Goal: Task Accomplishment & Management: Manage account settings

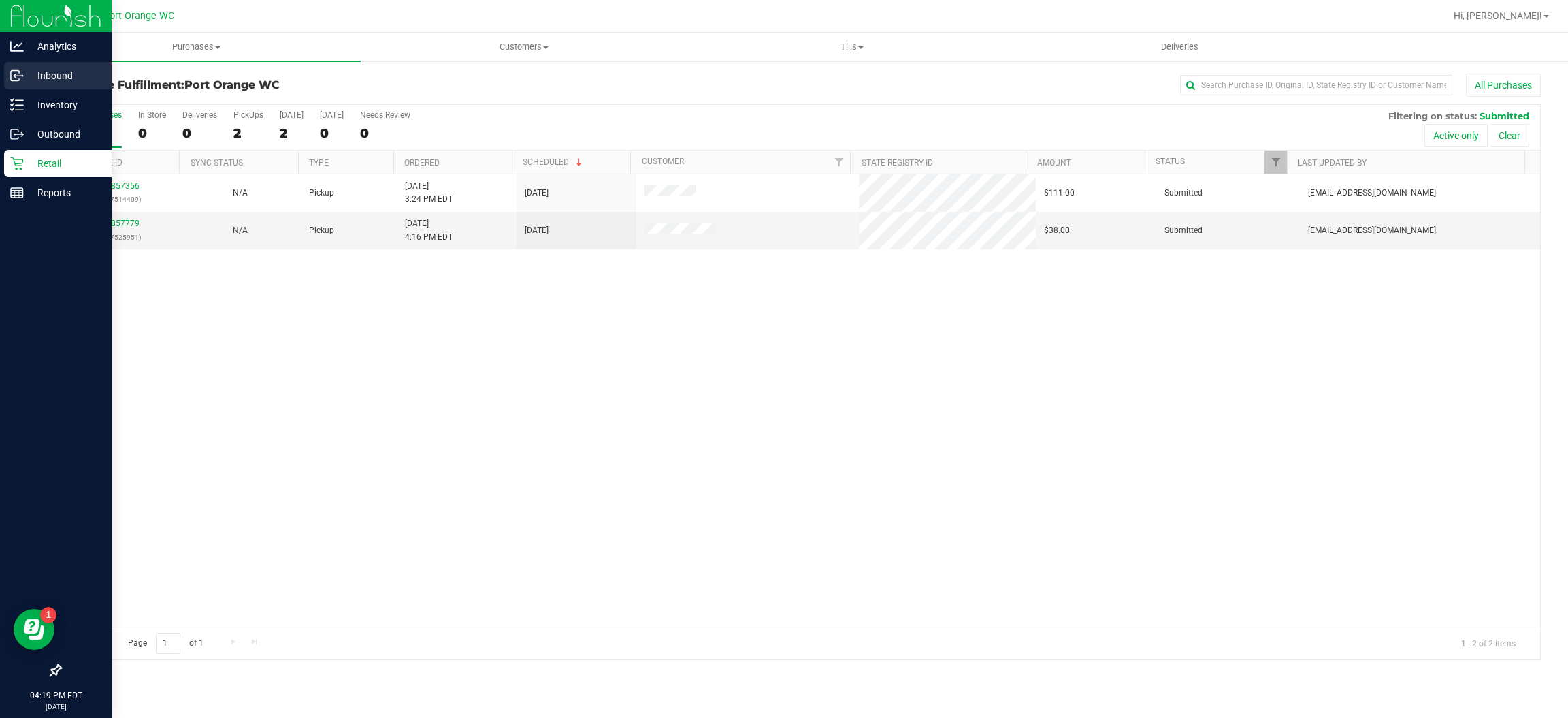
click at [47, 78] on p "Inbound" at bounding box center [64, 75] width 81 height 16
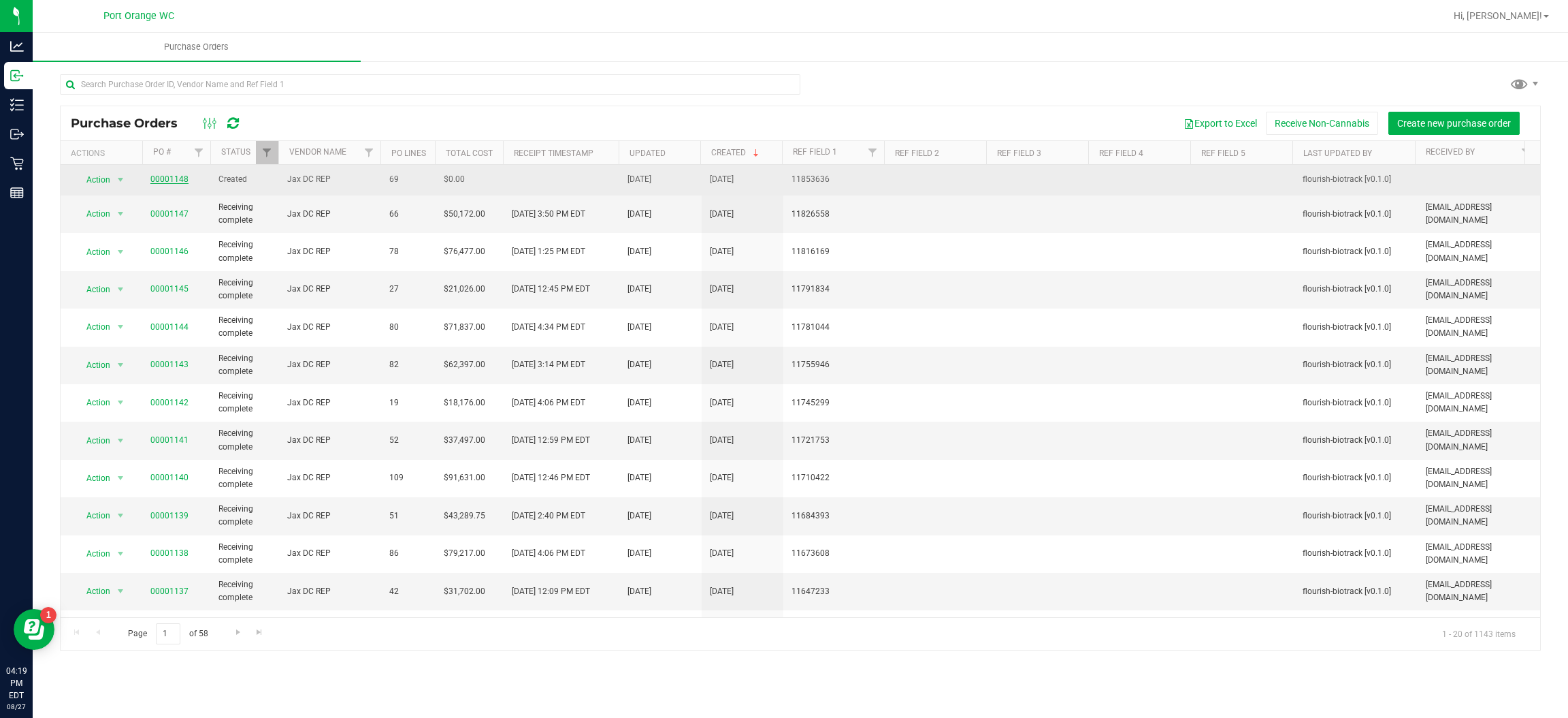
click at [152, 179] on link "00001148" at bounding box center [169, 179] width 38 height 9
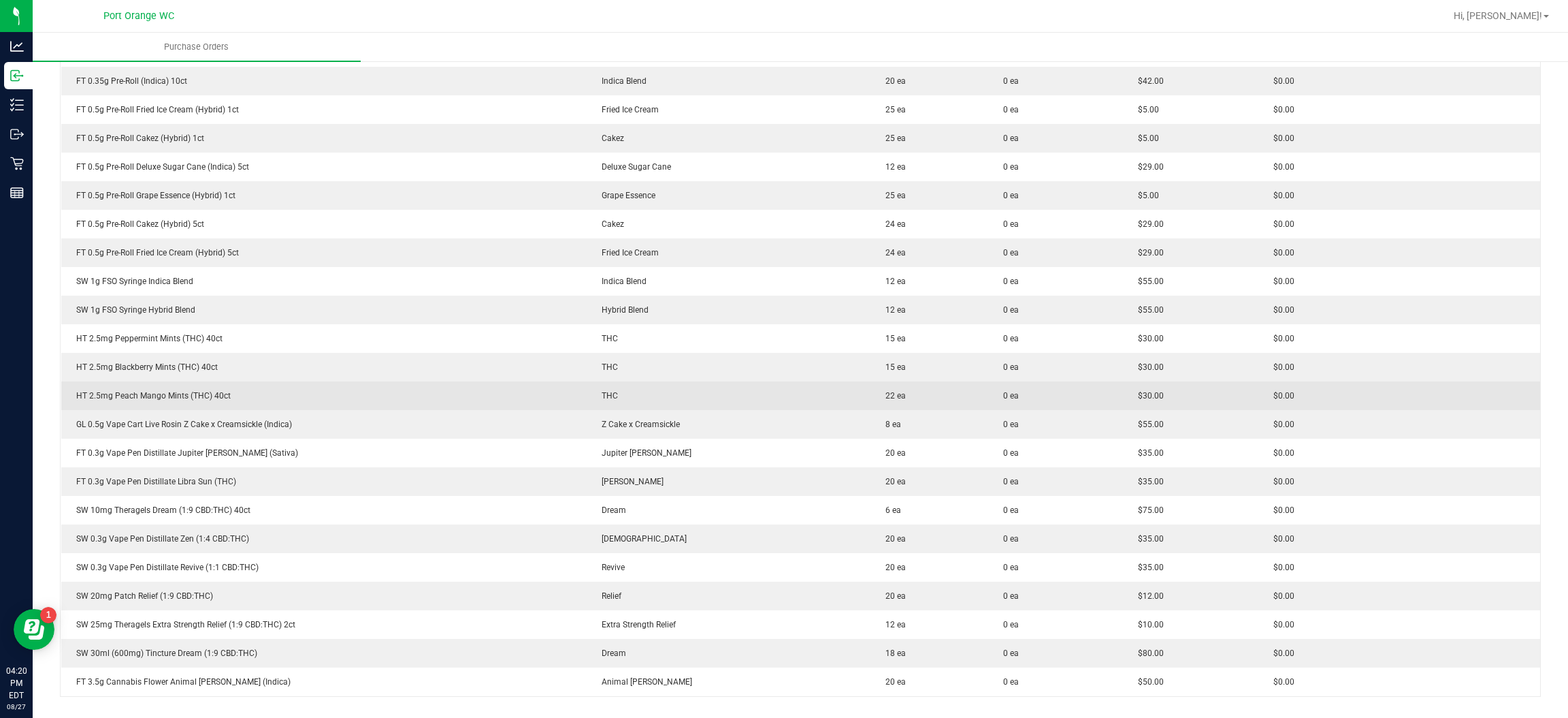
scroll to position [1634, 0]
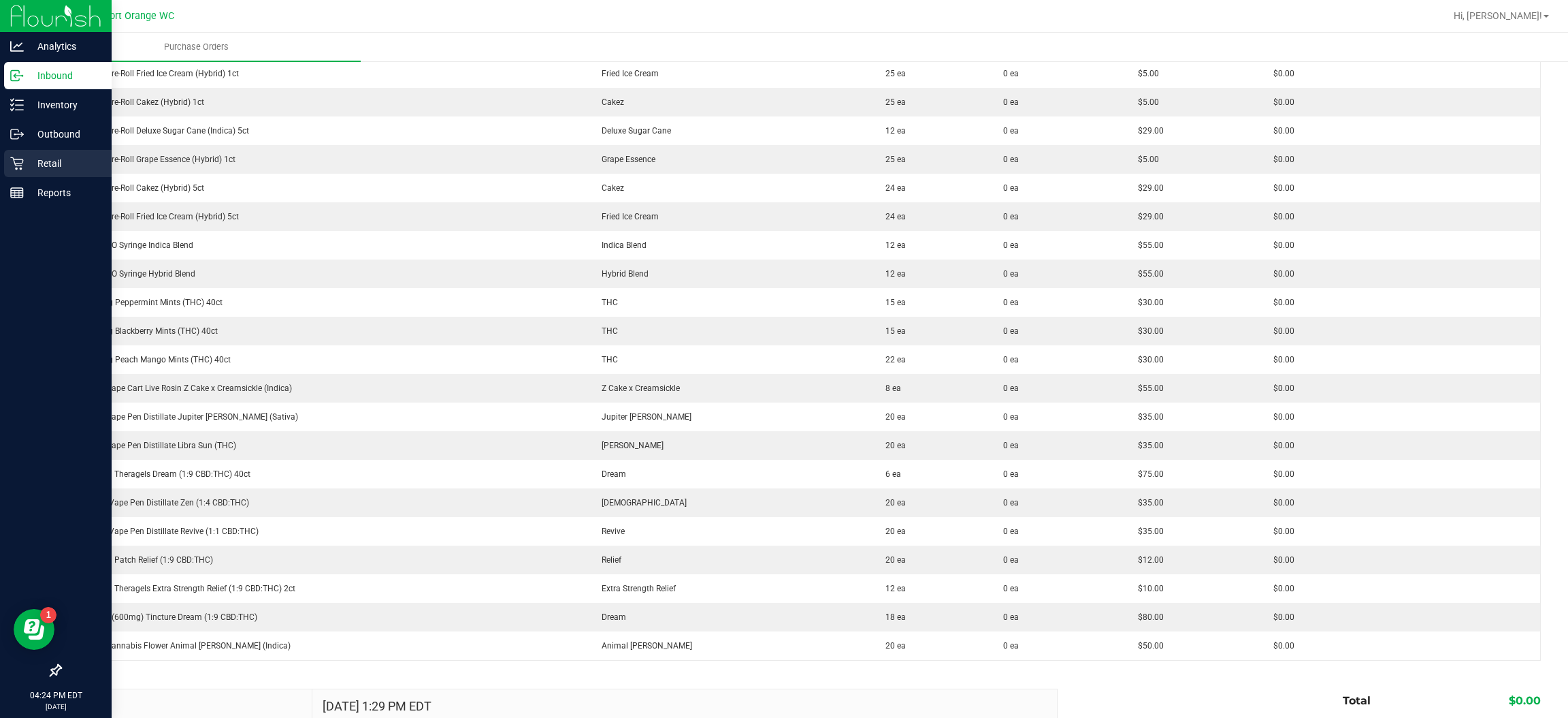
click at [40, 164] on p "Retail" at bounding box center [64, 163] width 81 height 16
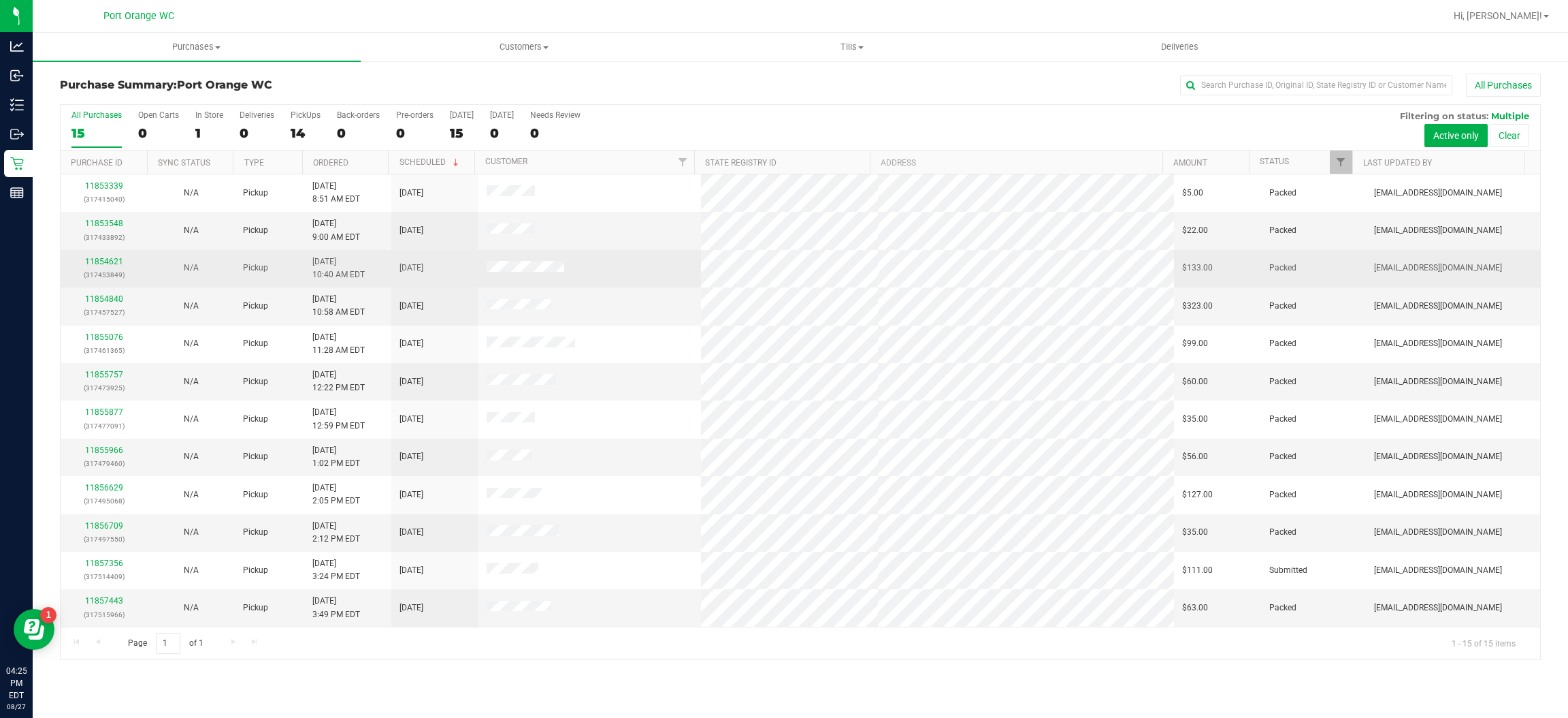
click at [109, 255] on td "11854621 (317453849)" at bounding box center [103, 269] width 87 height 37
click at [113, 261] on link "11854621" at bounding box center [103, 261] width 38 height 9
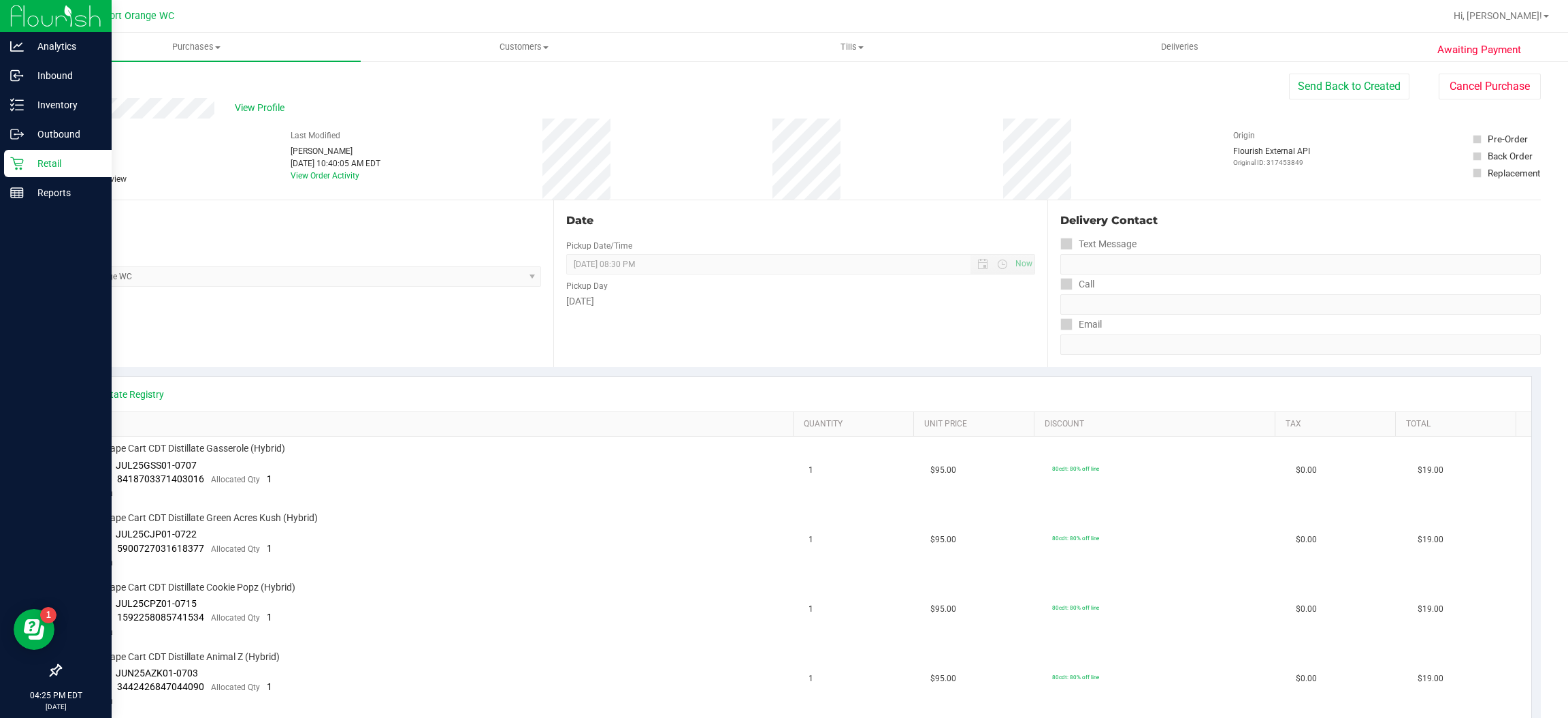
click at [30, 169] on p "Retail" at bounding box center [64, 163] width 81 height 16
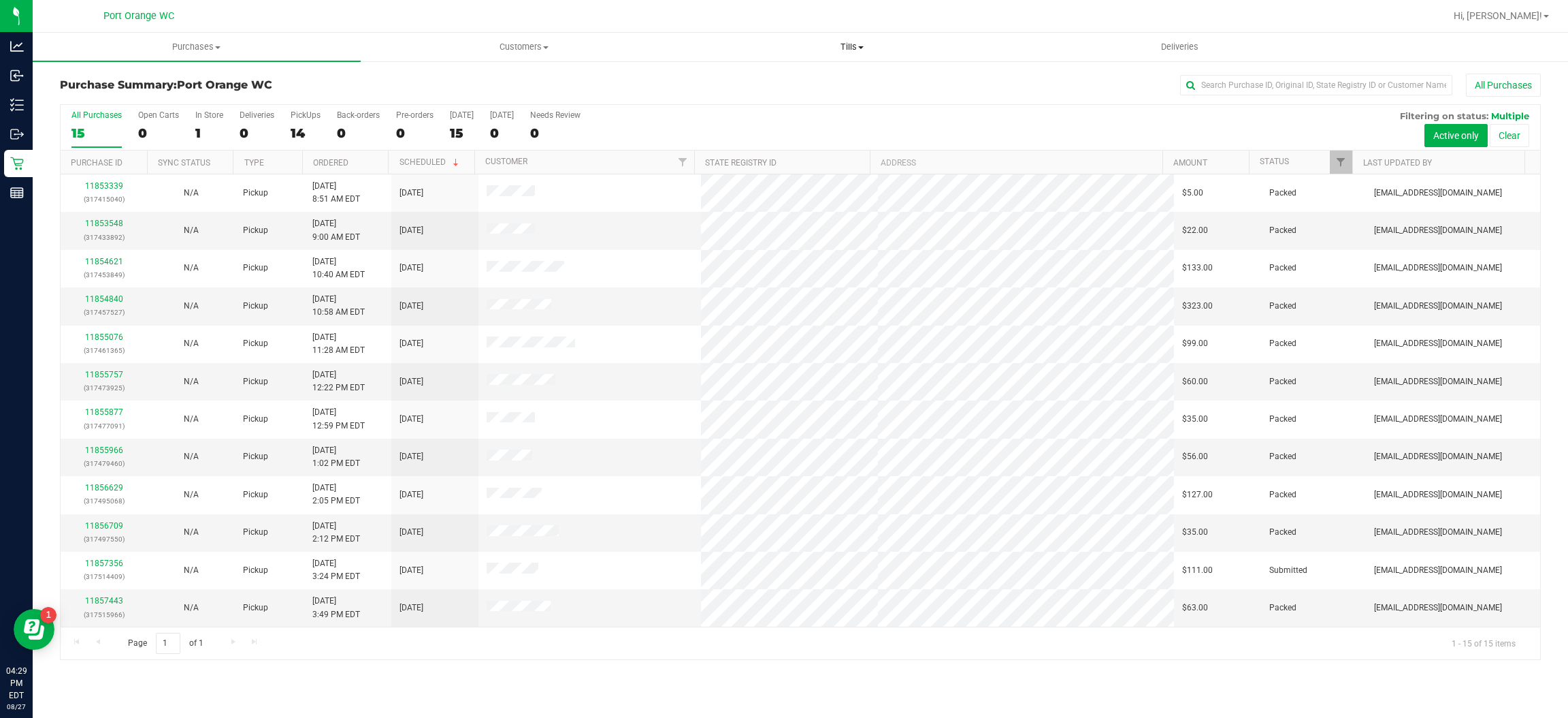
click at [820, 45] on span "Tills" at bounding box center [852, 47] width 327 height 12
click at [736, 69] on ul "Manage tills Reconcile e-payments" at bounding box center [851, 90] width 328 height 57
click at [826, 56] on uib-tab-heading "Tills Manage tills Reconcile e-payments" at bounding box center [851, 47] width 328 height 29
click at [746, 76] on span "Manage tills" at bounding box center [734, 82] width 91 height 12
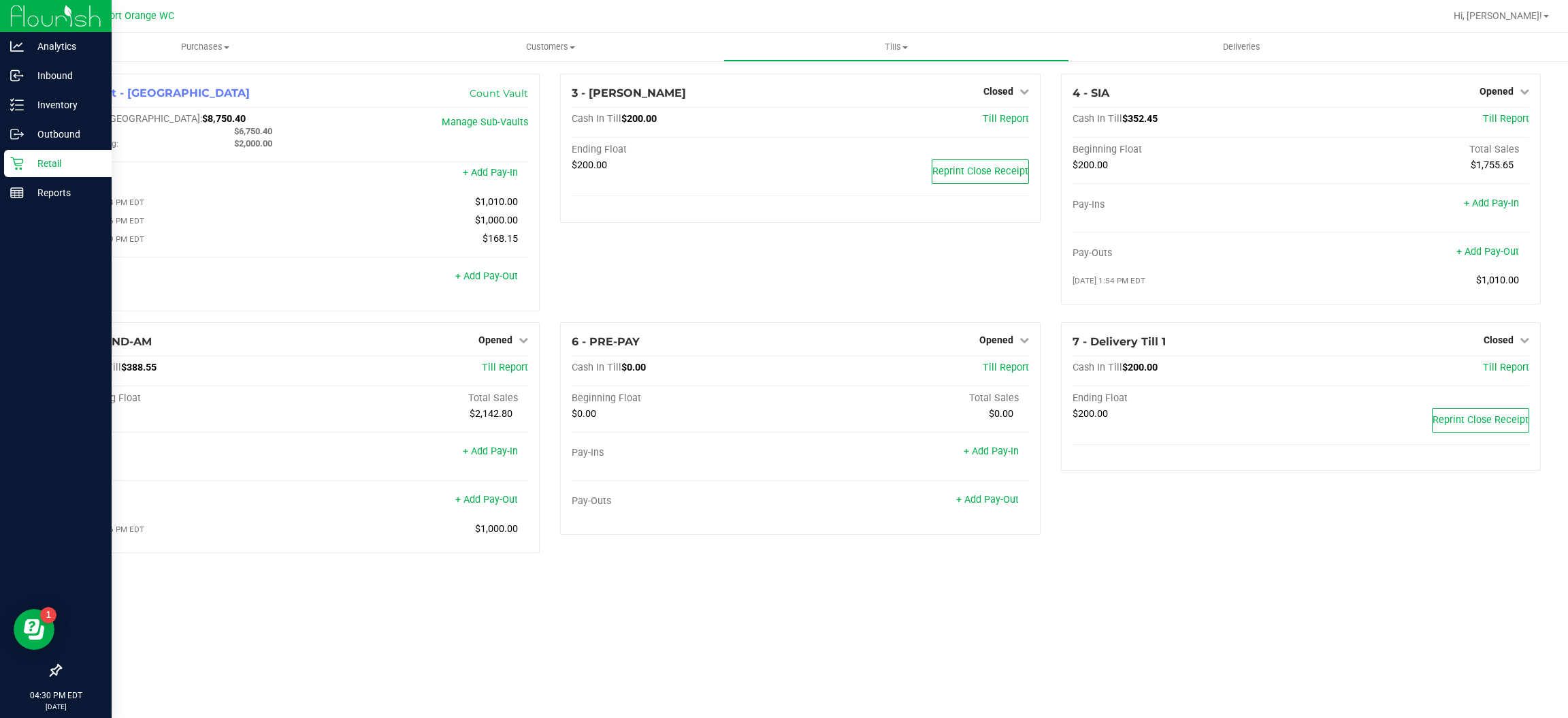
click at [26, 175] on link "Retail" at bounding box center [56, 164] width 112 height 30
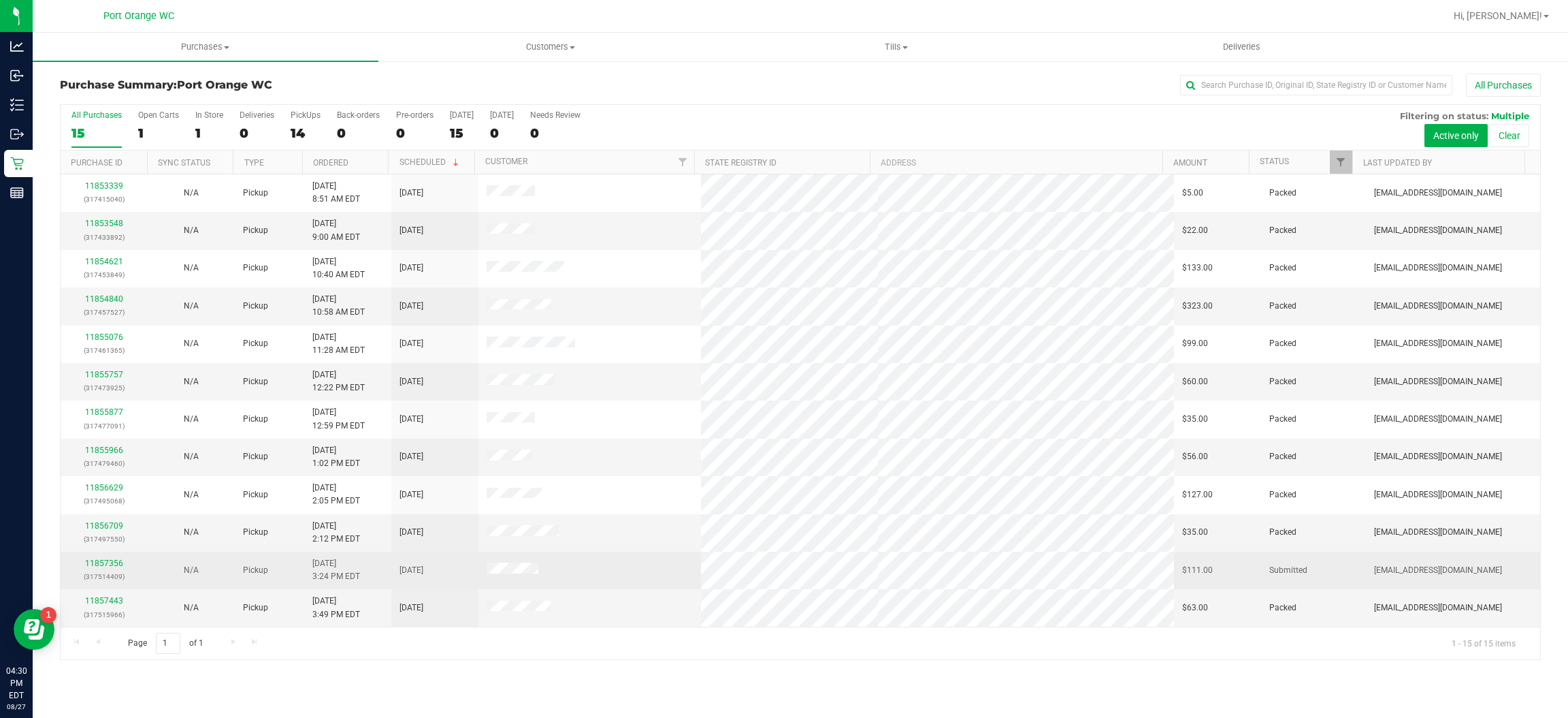
click at [103, 572] on p "(317514409)" at bounding box center [104, 576] width 71 height 13
click at [101, 566] on link "11857356" at bounding box center [103, 563] width 38 height 9
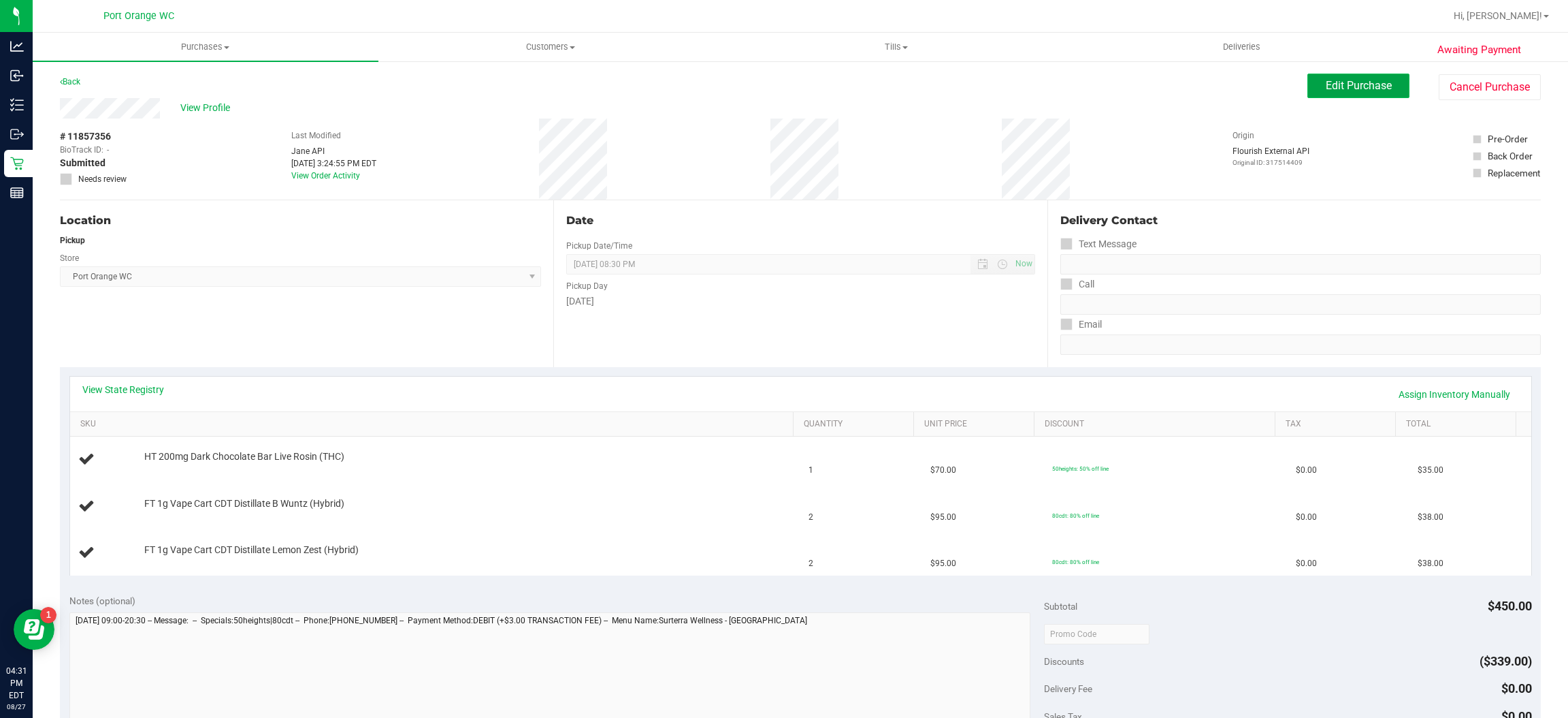
click at [1338, 79] on span "Edit Purchase" at bounding box center [1359, 85] width 66 height 13
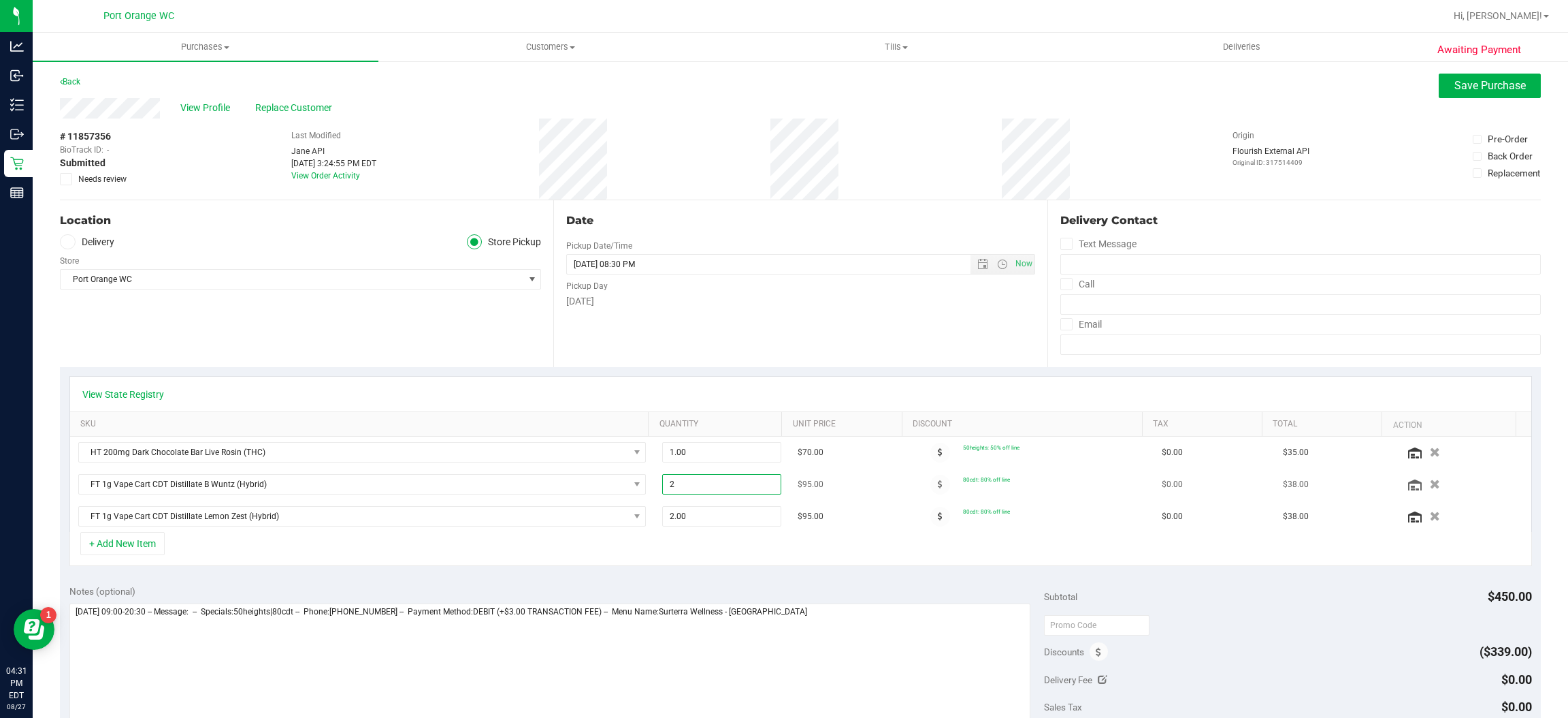
click at [707, 493] on span "2.00 2" at bounding box center [722, 484] width 119 height 20
click at [707, 493] on input "2" at bounding box center [721, 484] width 117 height 19
type input "1"
type input "1.00"
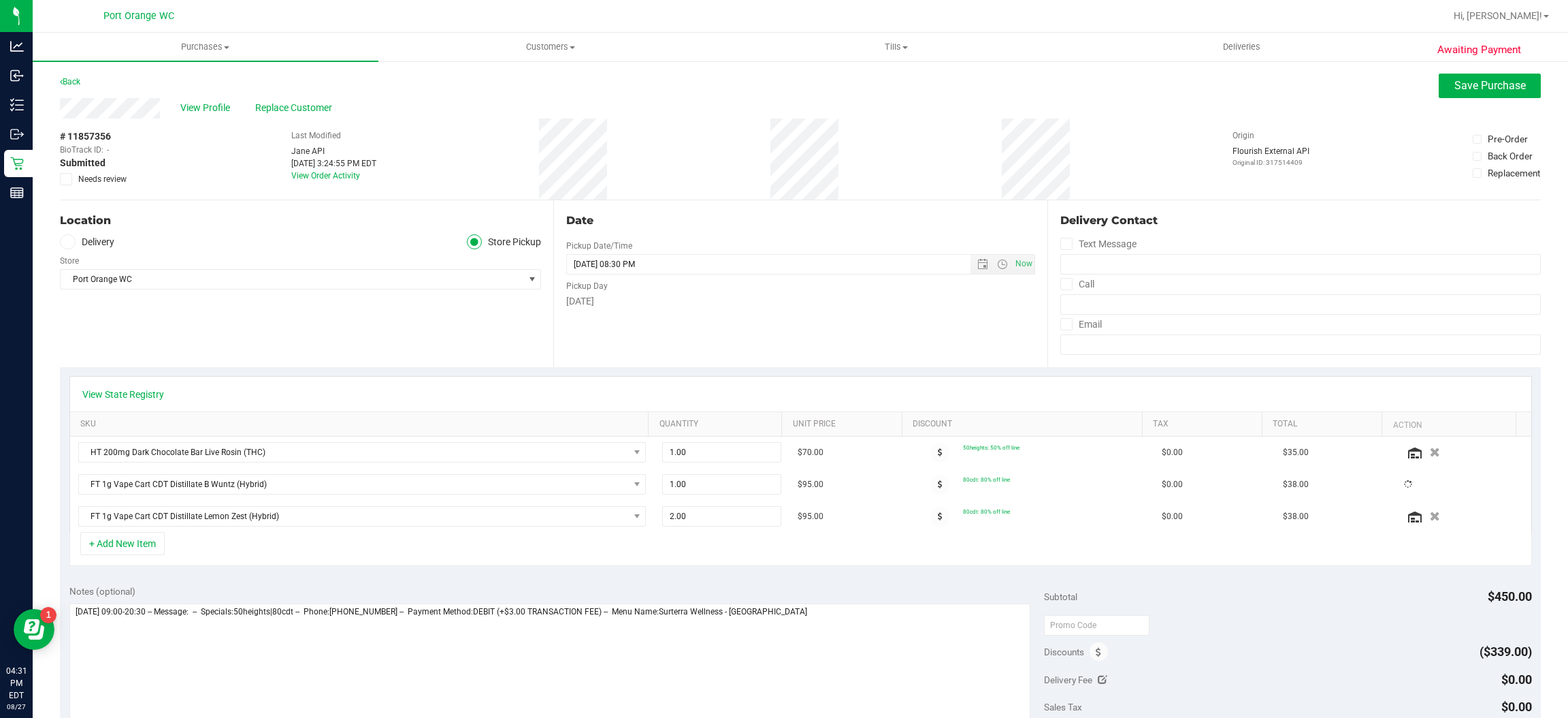
click at [663, 583] on div "Notes (optional) Subtotal $450.00 Discounts ($339.00) Delivery Fee $0.00 Sales …" at bounding box center [801, 698] width 1481 height 245
click at [141, 545] on button "+ Add New Item" at bounding box center [123, 543] width 85 height 23
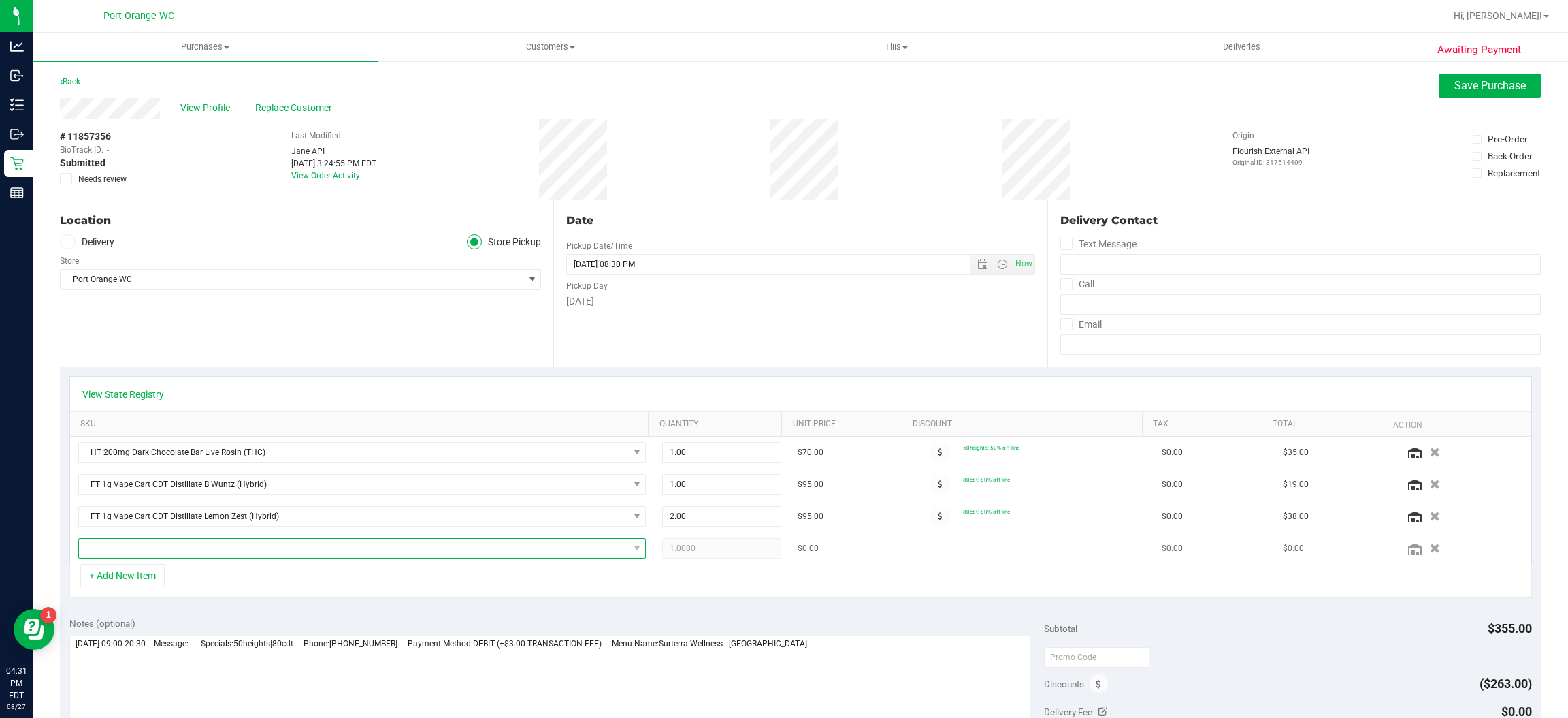
click at [254, 543] on span "NO DATA FOUND" at bounding box center [353, 548] width 550 height 19
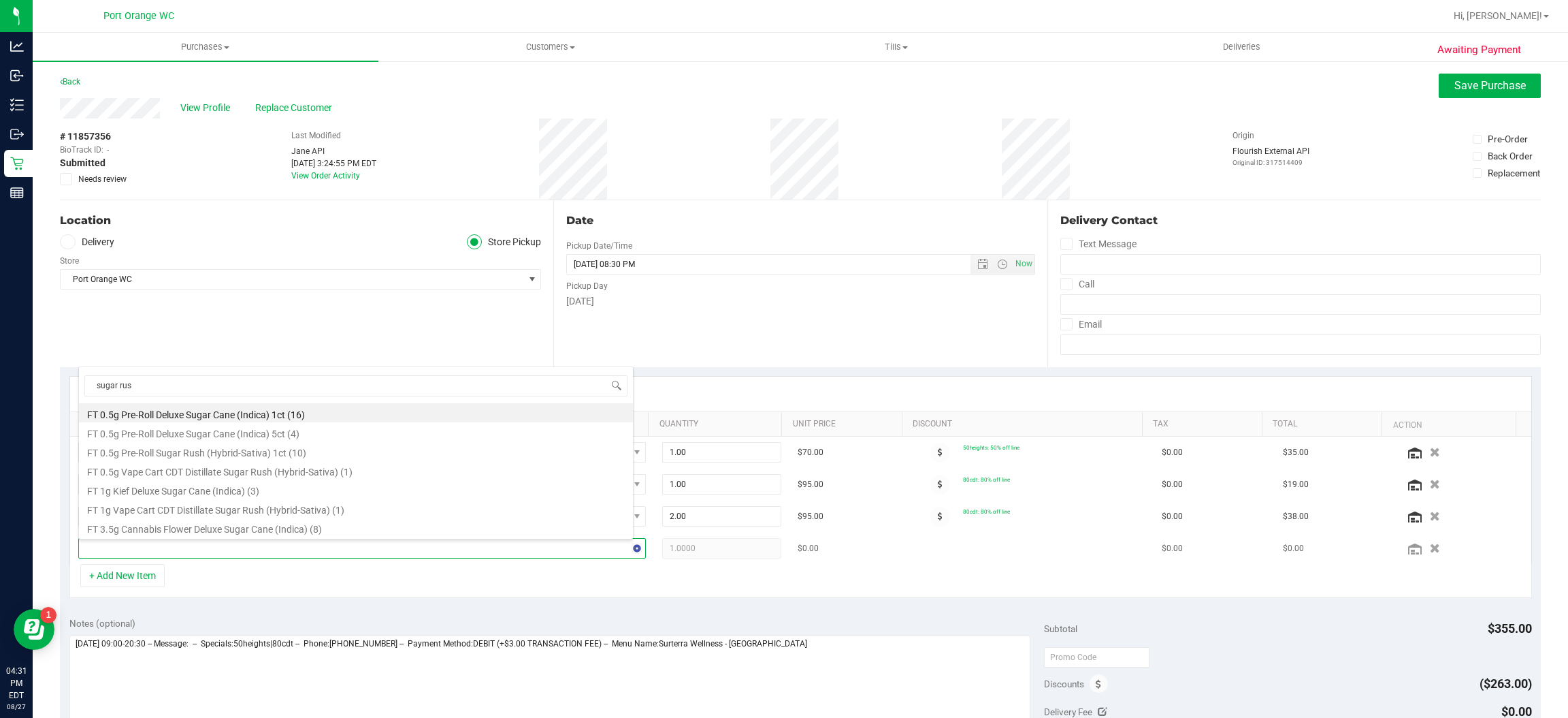
type input "sugar rush"
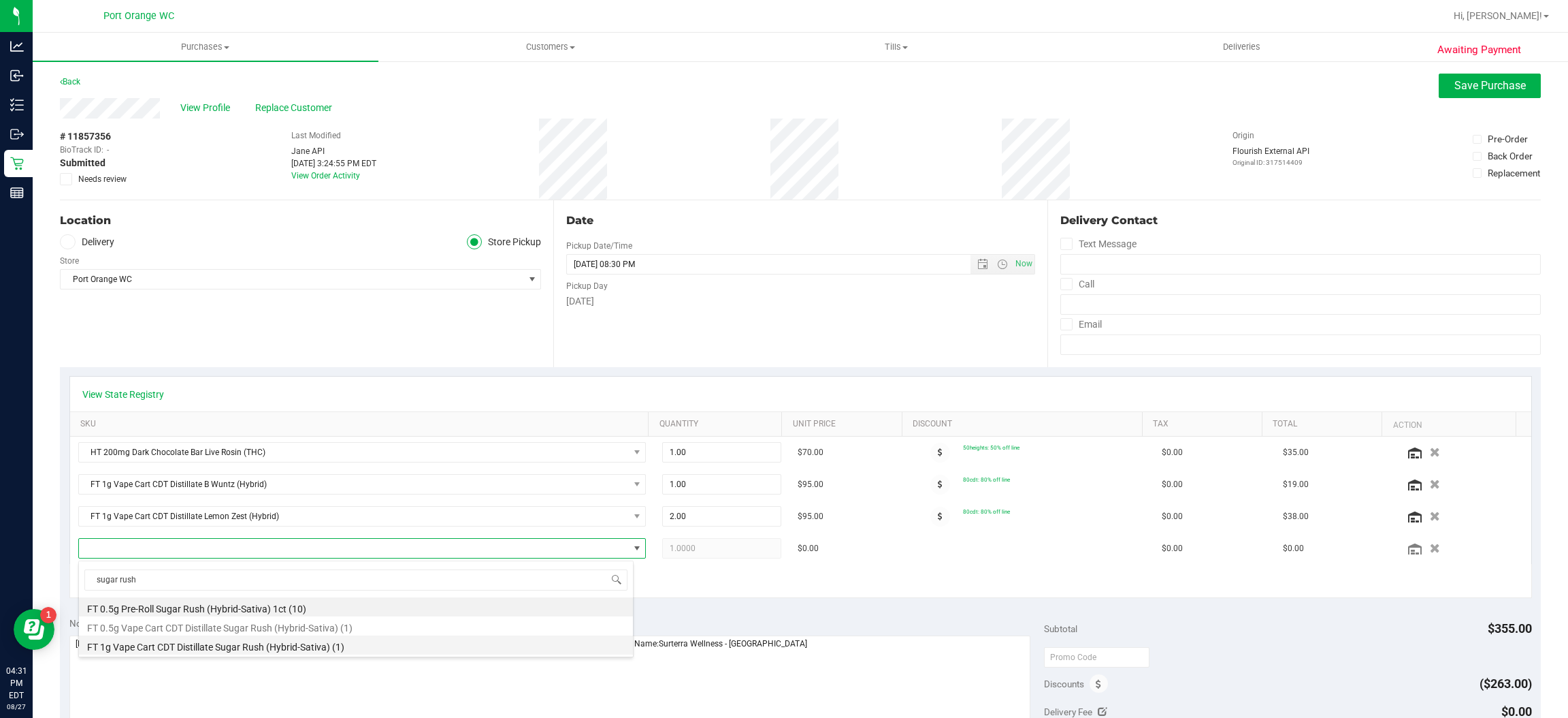
click at [109, 653] on li "FT 1g Vape Cart CDT Distillate Sugar Rush (Hybrid-Sativa) (1)" at bounding box center [356, 644] width 554 height 19
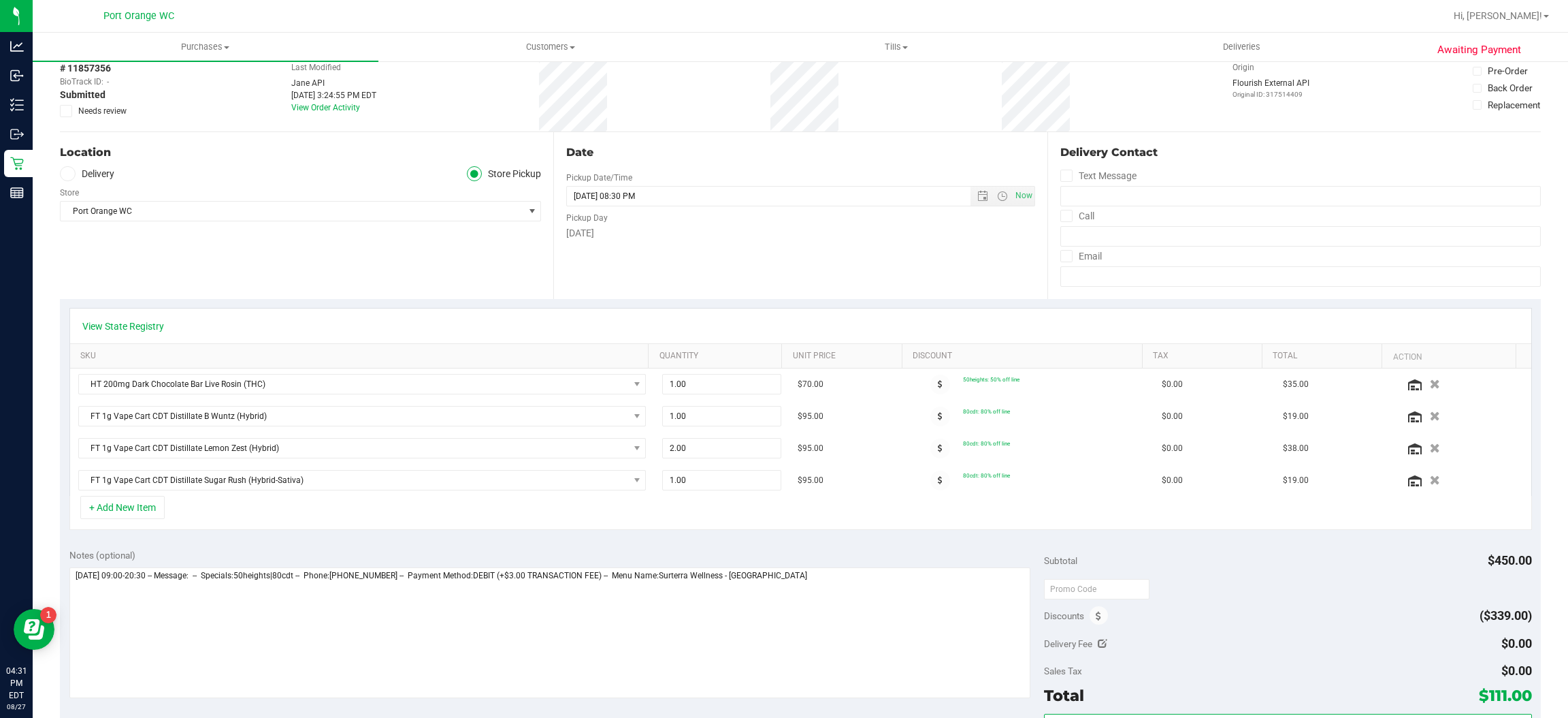
scroll to position [0, 0]
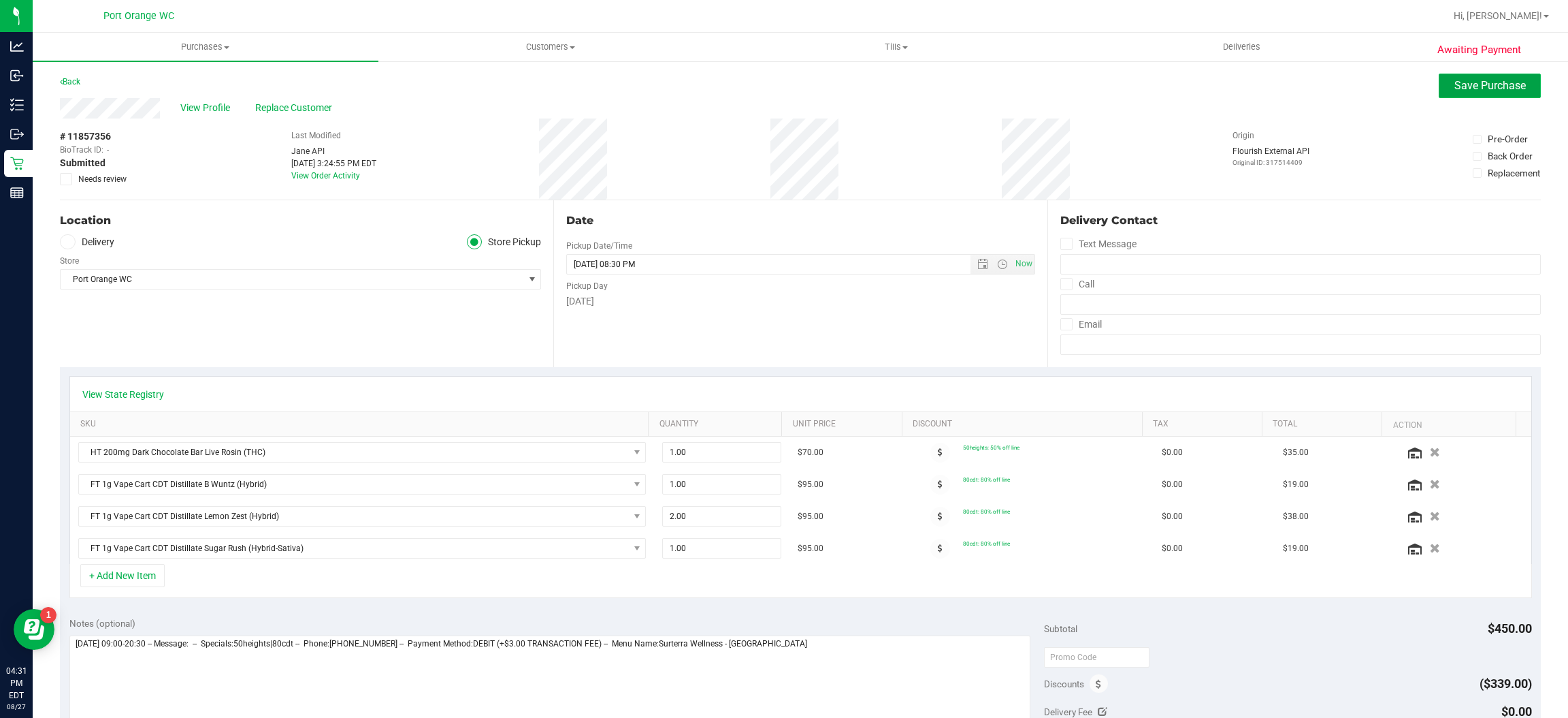
click at [1518, 84] on button "Save Purchase" at bounding box center [1489, 86] width 102 height 25
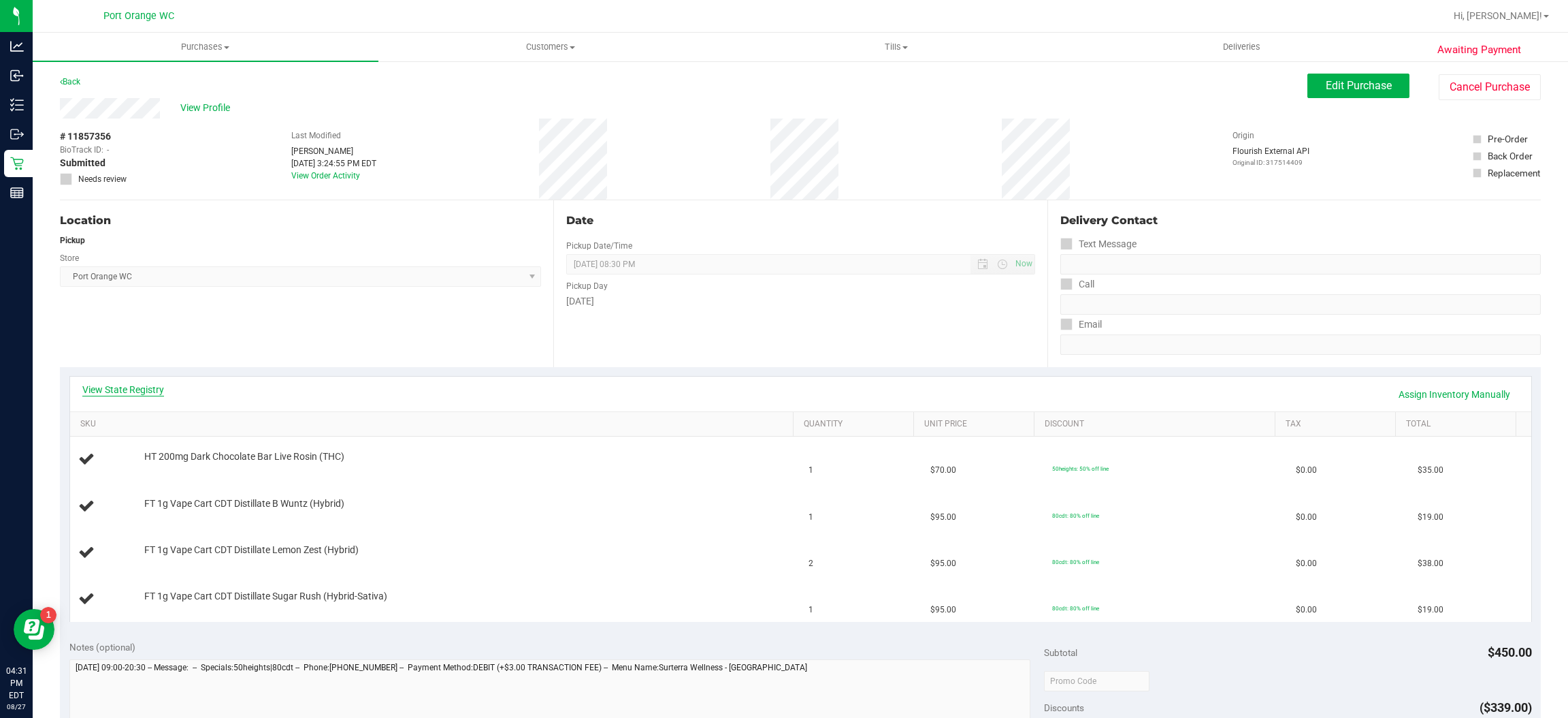
click at [158, 393] on link "View State Registry" at bounding box center [123, 389] width 81 height 14
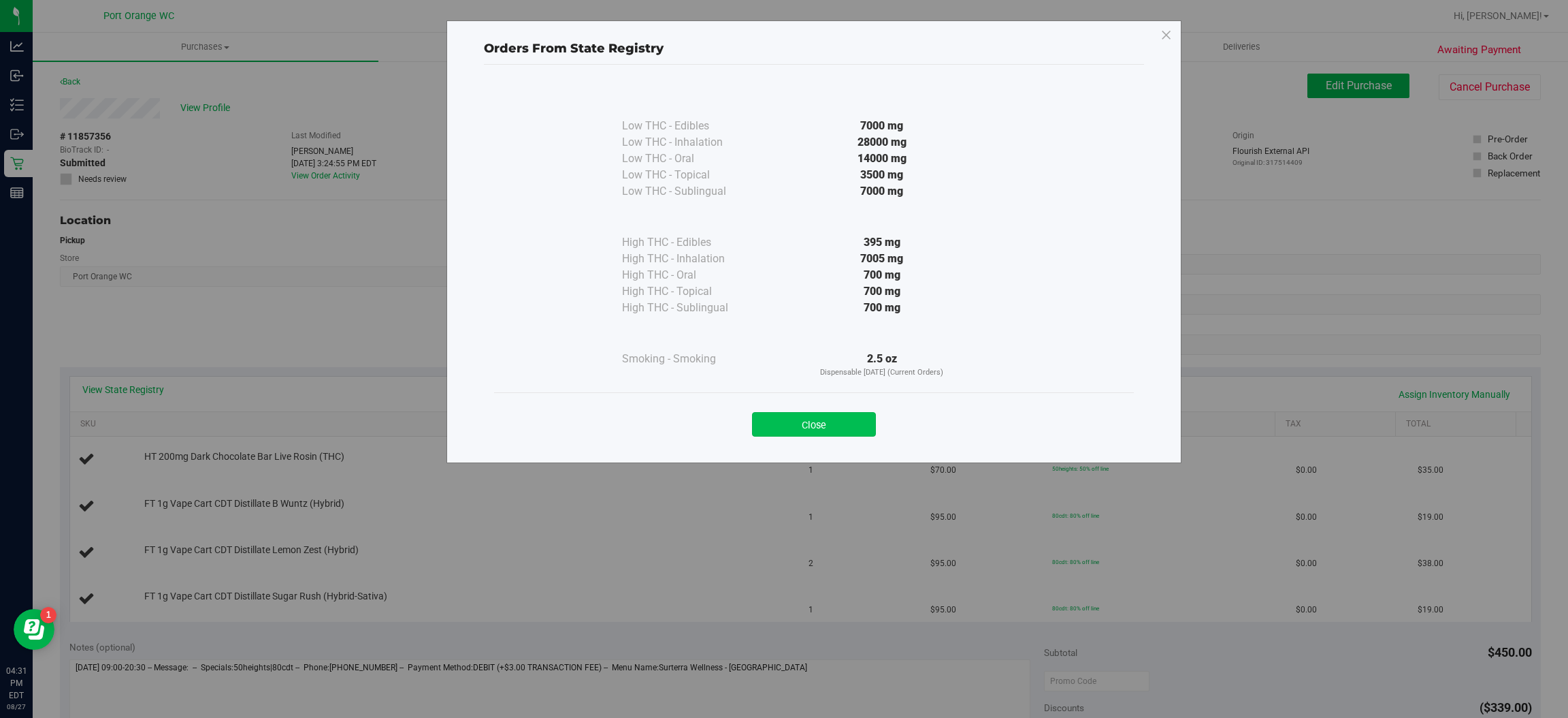
click at [830, 420] on button "Close" at bounding box center [814, 424] width 124 height 25
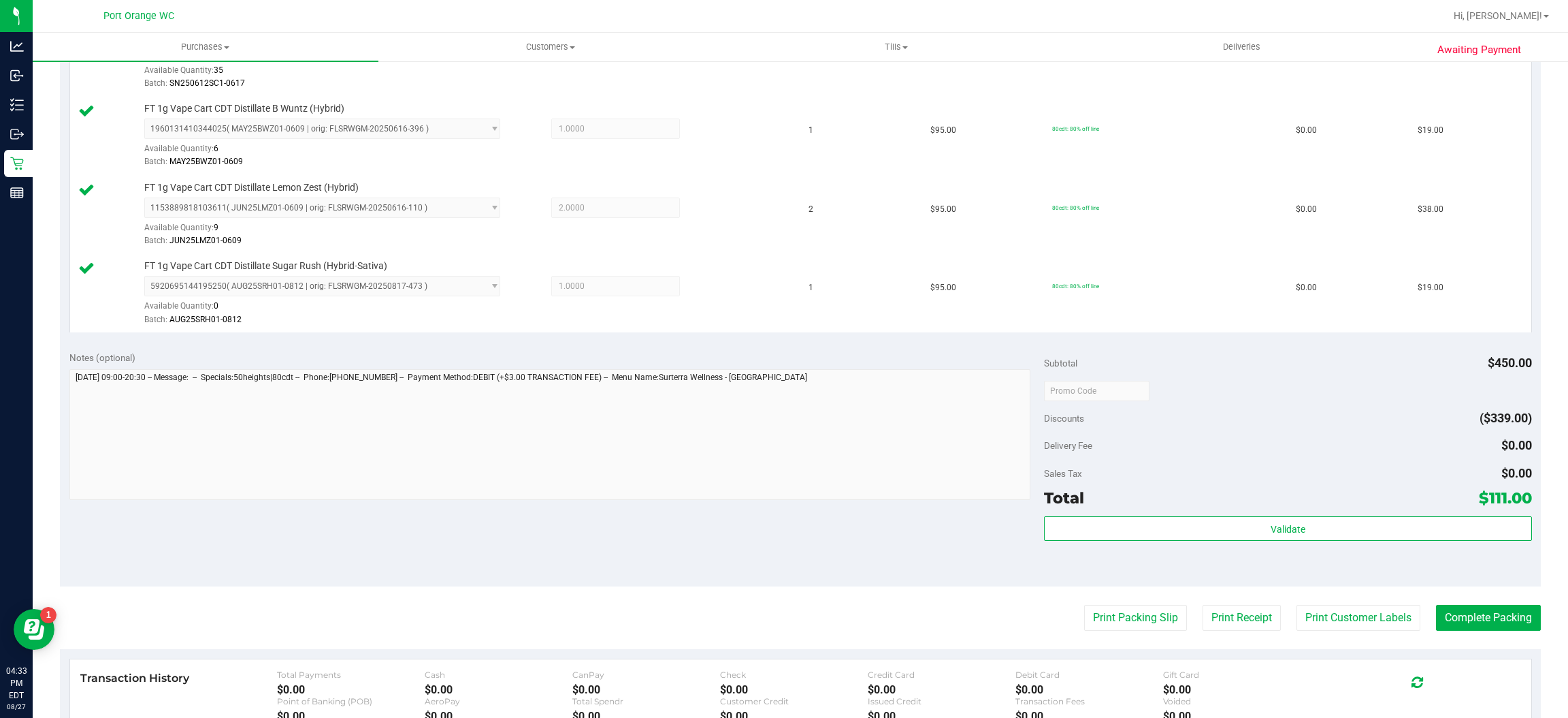
scroll to position [420, 0]
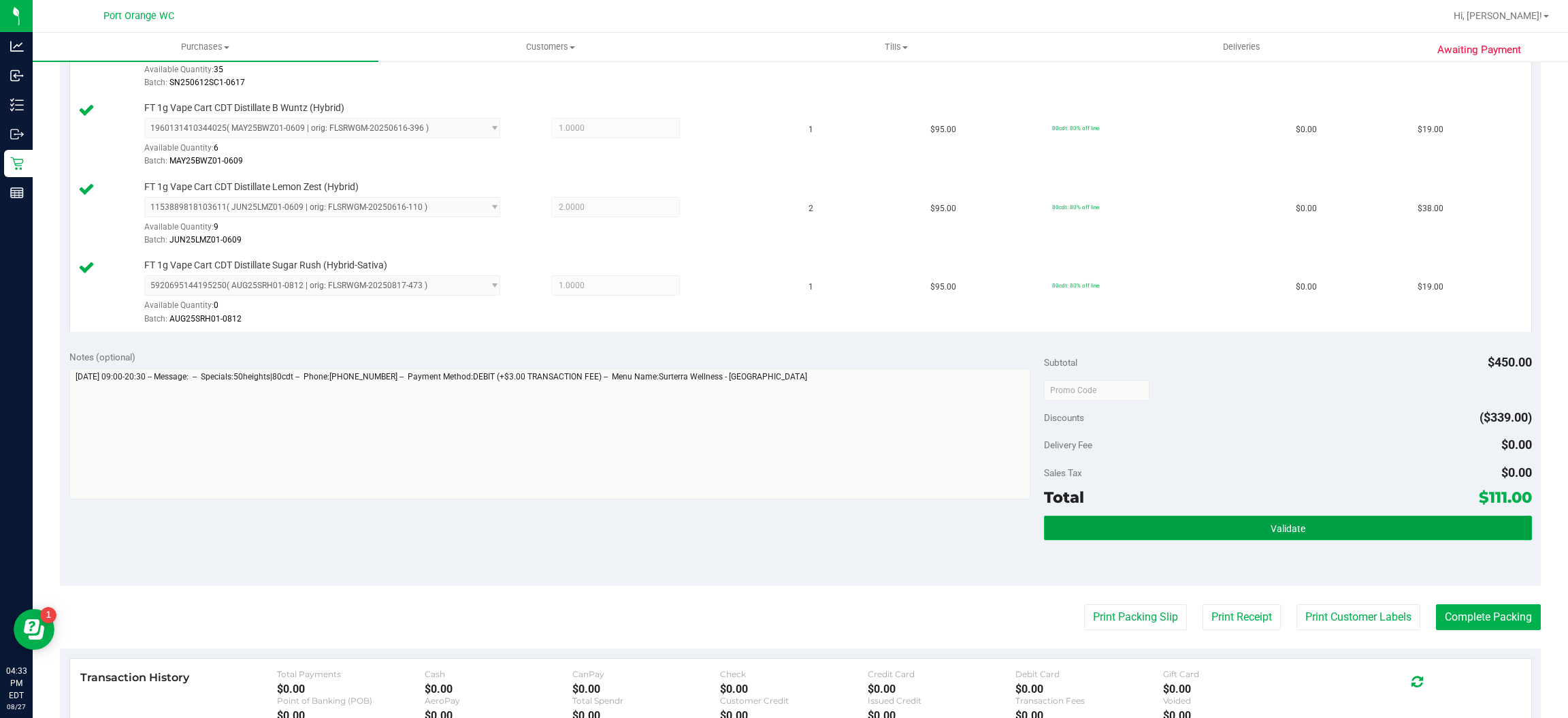
click at [1227, 524] on button "Validate" at bounding box center [1287, 527] width 487 height 25
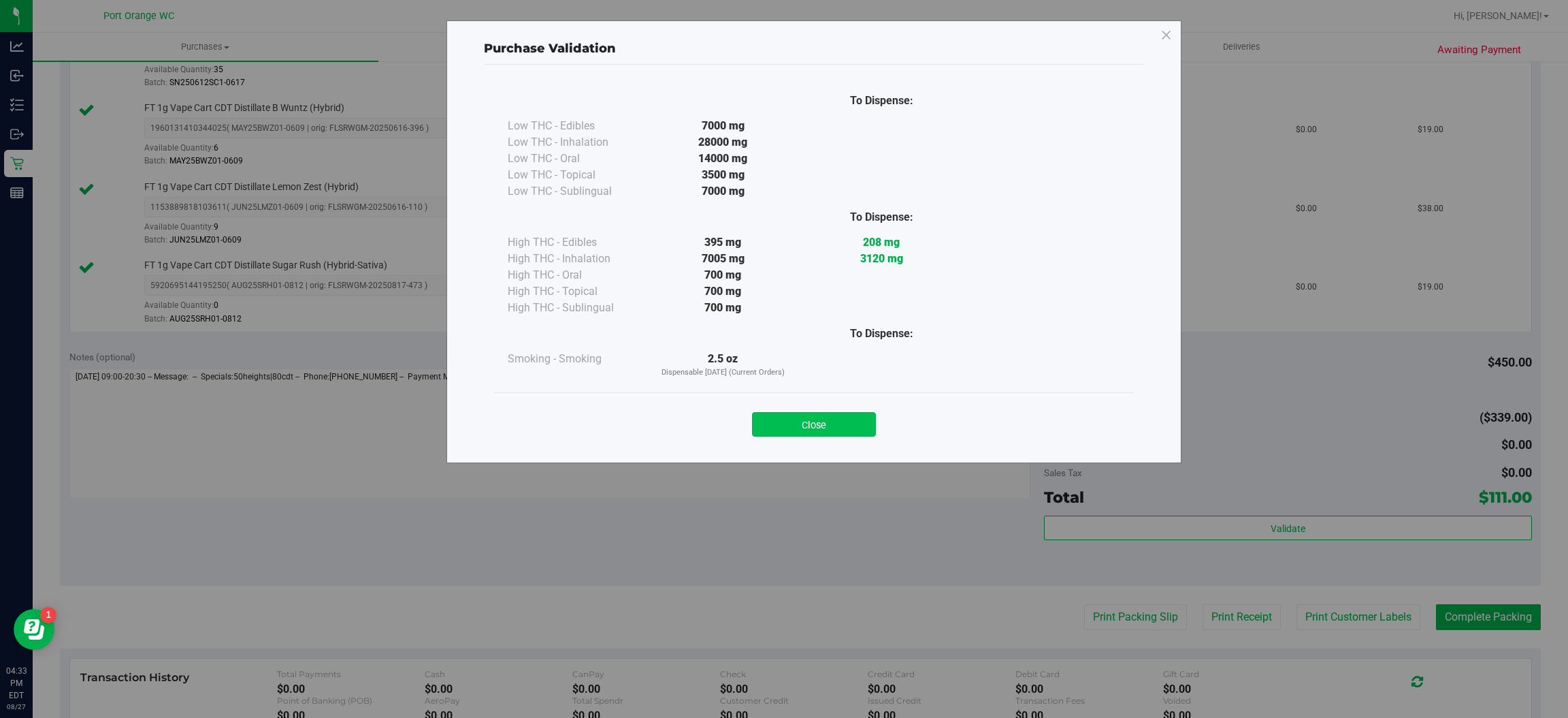
click at [851, 412] on button "Close" at bounding box center [814, 424] width 124 height 25
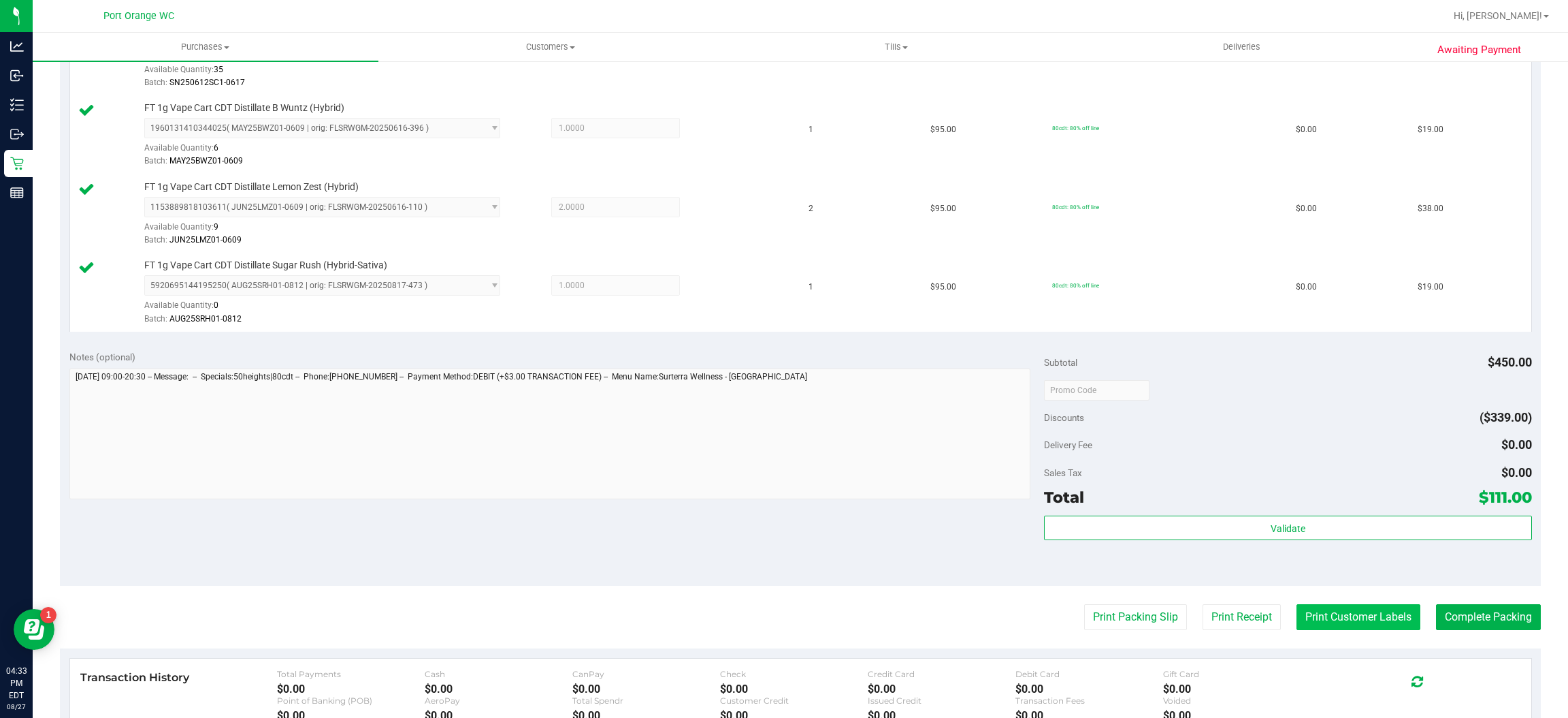
click at [1296, 623] on button "Print Customer Labels" at bounding box center [1358, 616] width 124 height 26
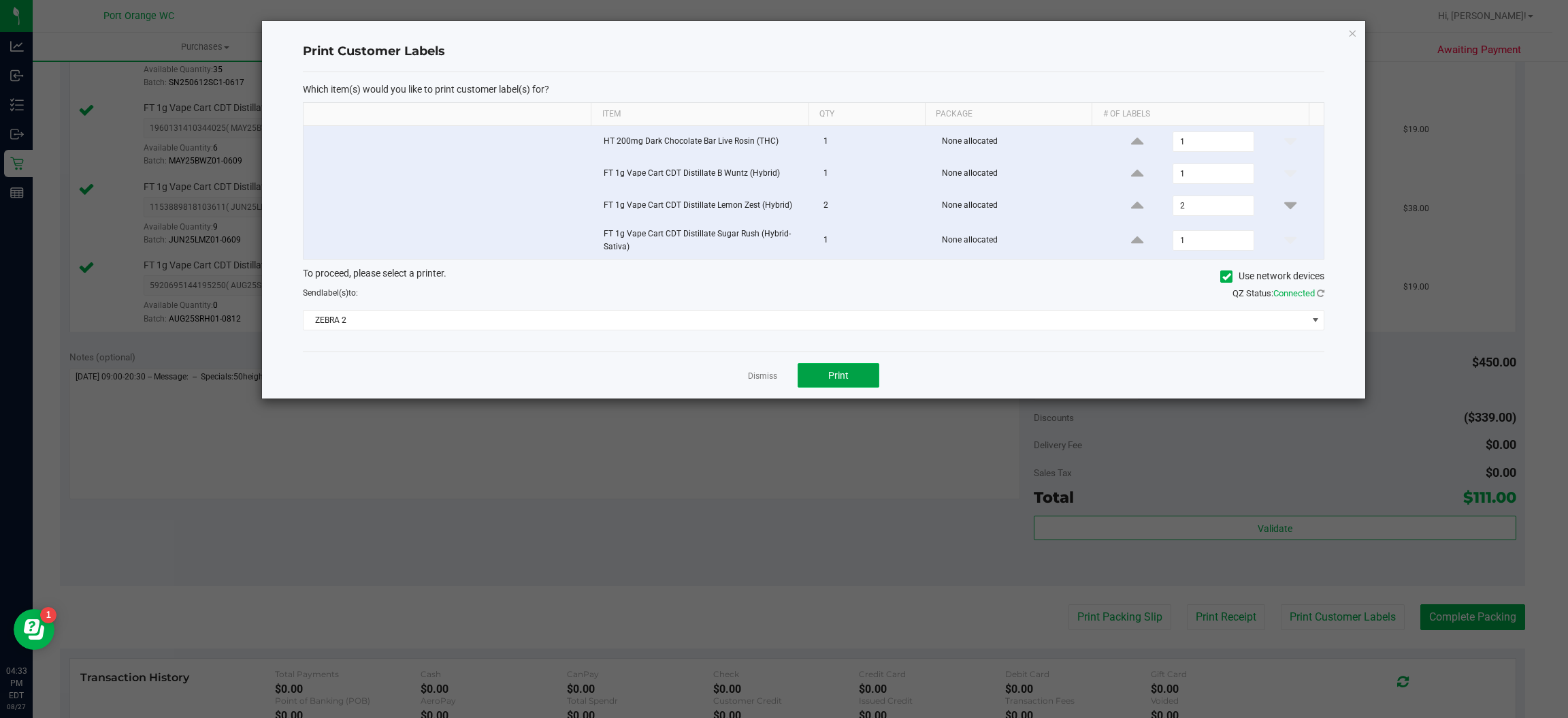
click at [827, 373] on button "Print" at bounding box center [838, 375] width 81 height 25
click at [754, 378] on link "Dismiss" at bounding box center [762, 376] width 30 height 12
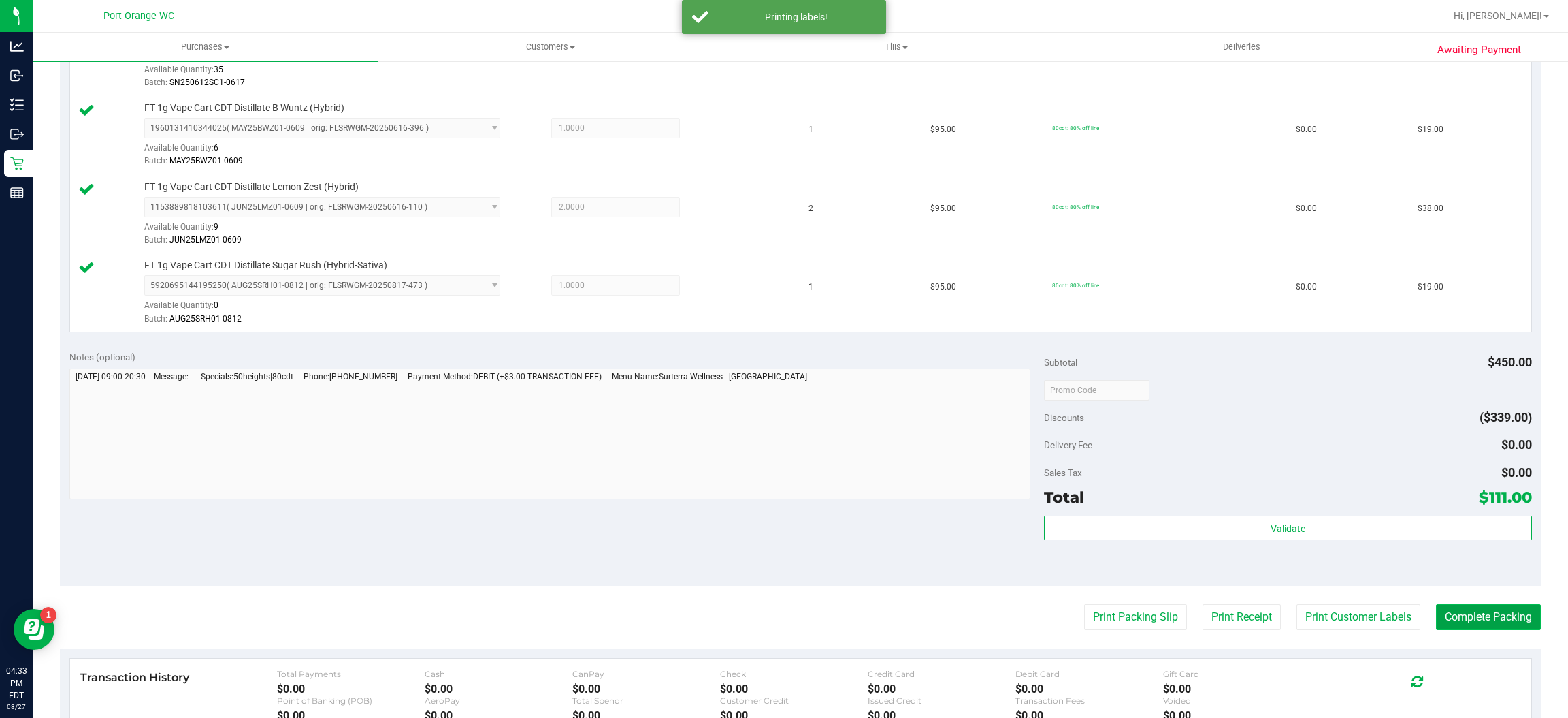
click at [1482, 626] on button "Complete Packing" at bounding box center [1488, 616] width 105 height 26
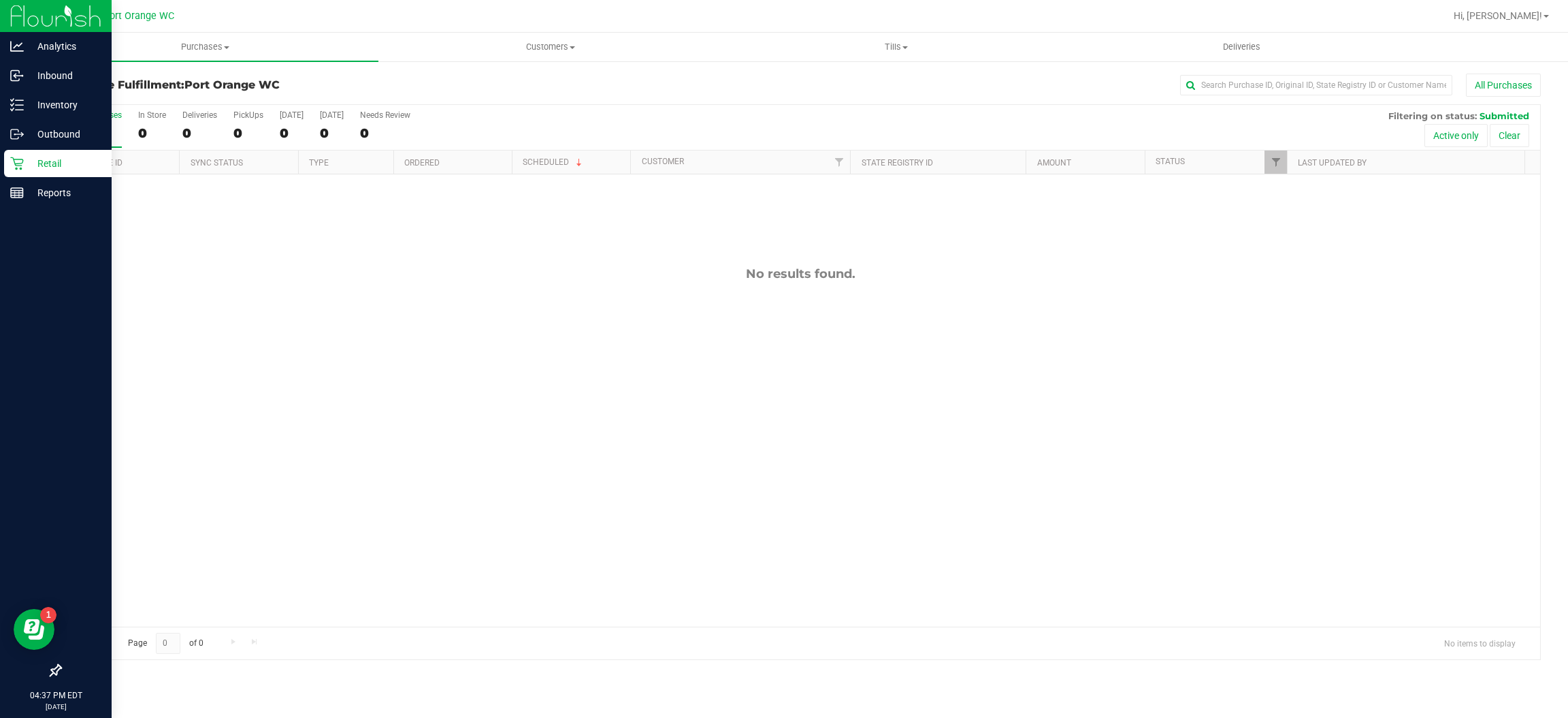
click at [13, 159] on icon at bounding box center [17, 164] width 14 height 14
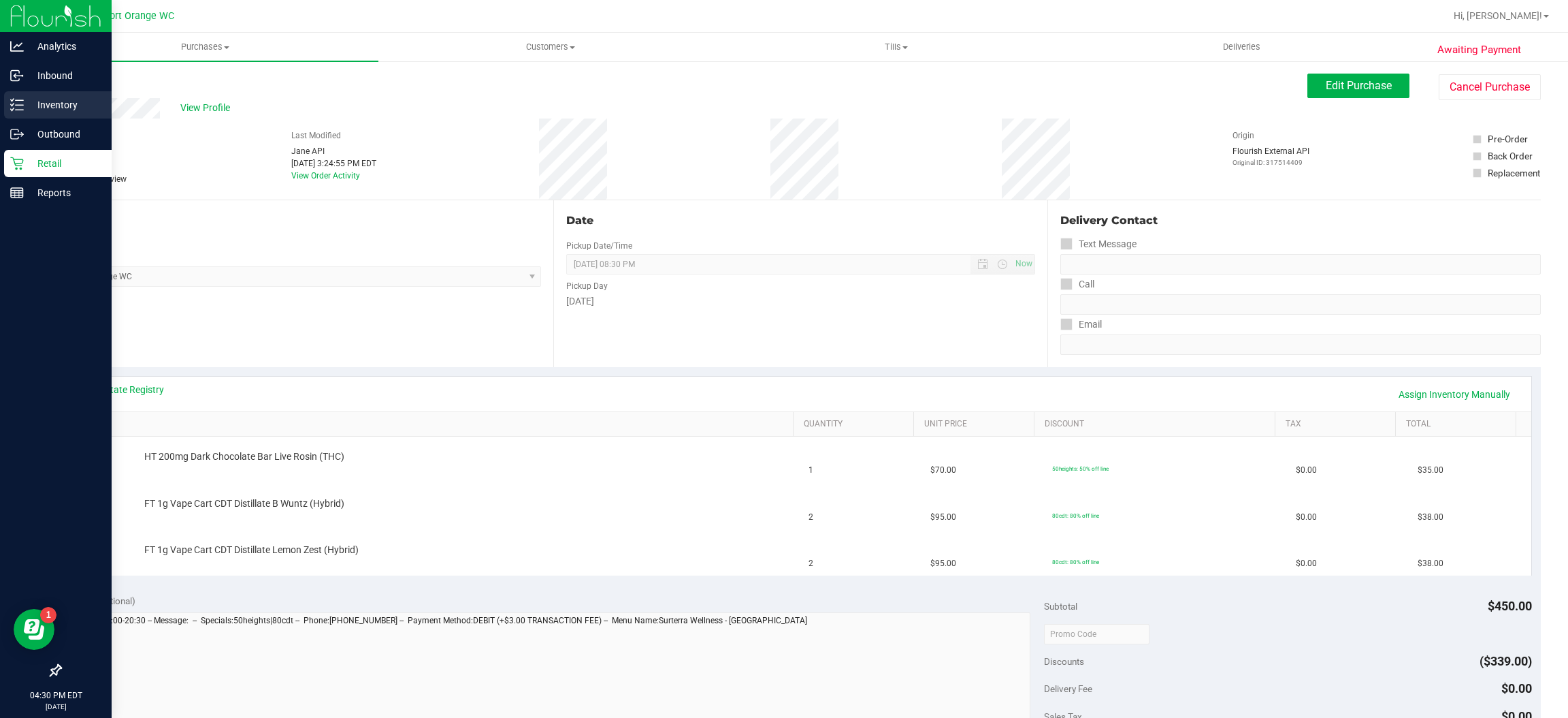
click at [30, 102] on p "Inventory" at bounding box center [64, 104] width 81 height 16
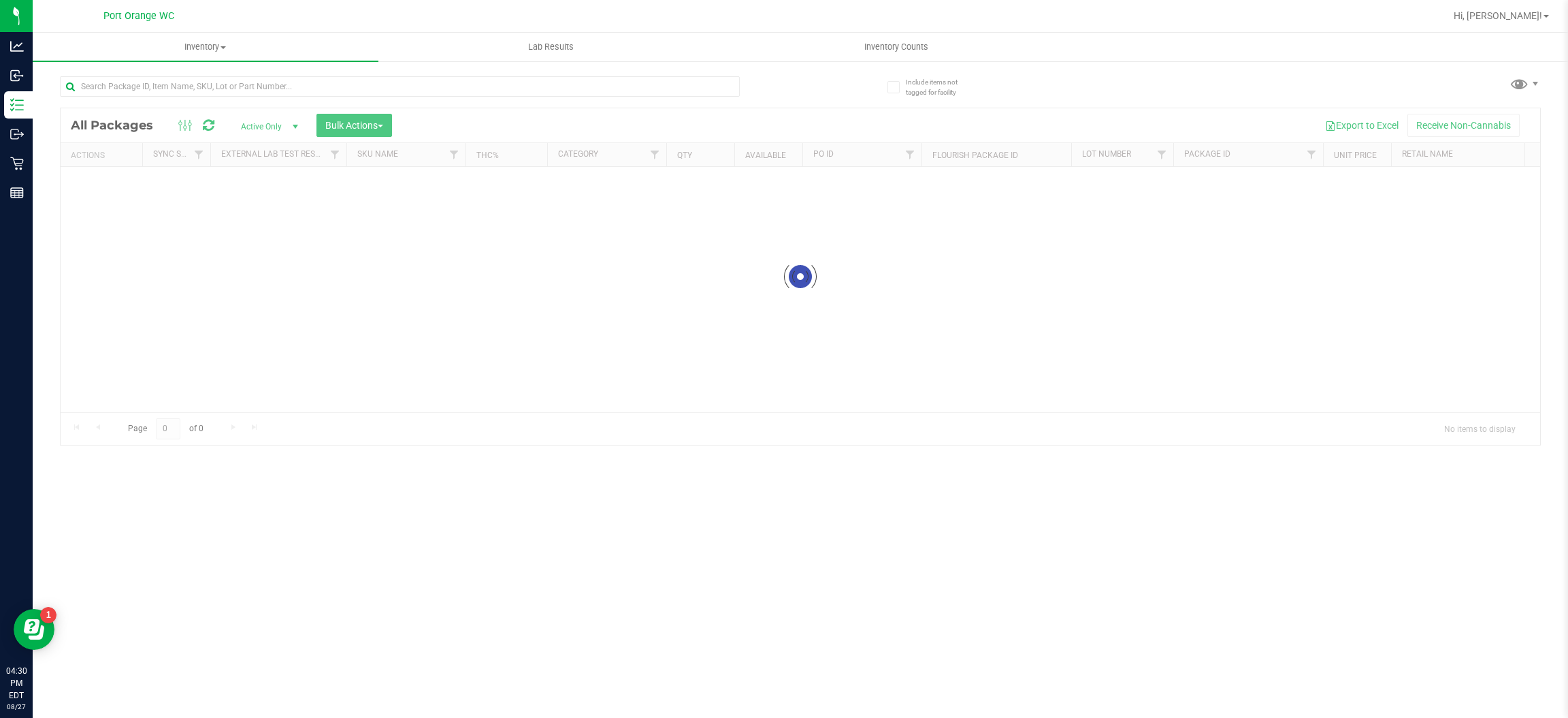
click at [448, 97] on div "Inventory All packages All inventory Waste log Create inventory Lab Results Inv…" at bounding box center [801, 376] width 1535 height 685
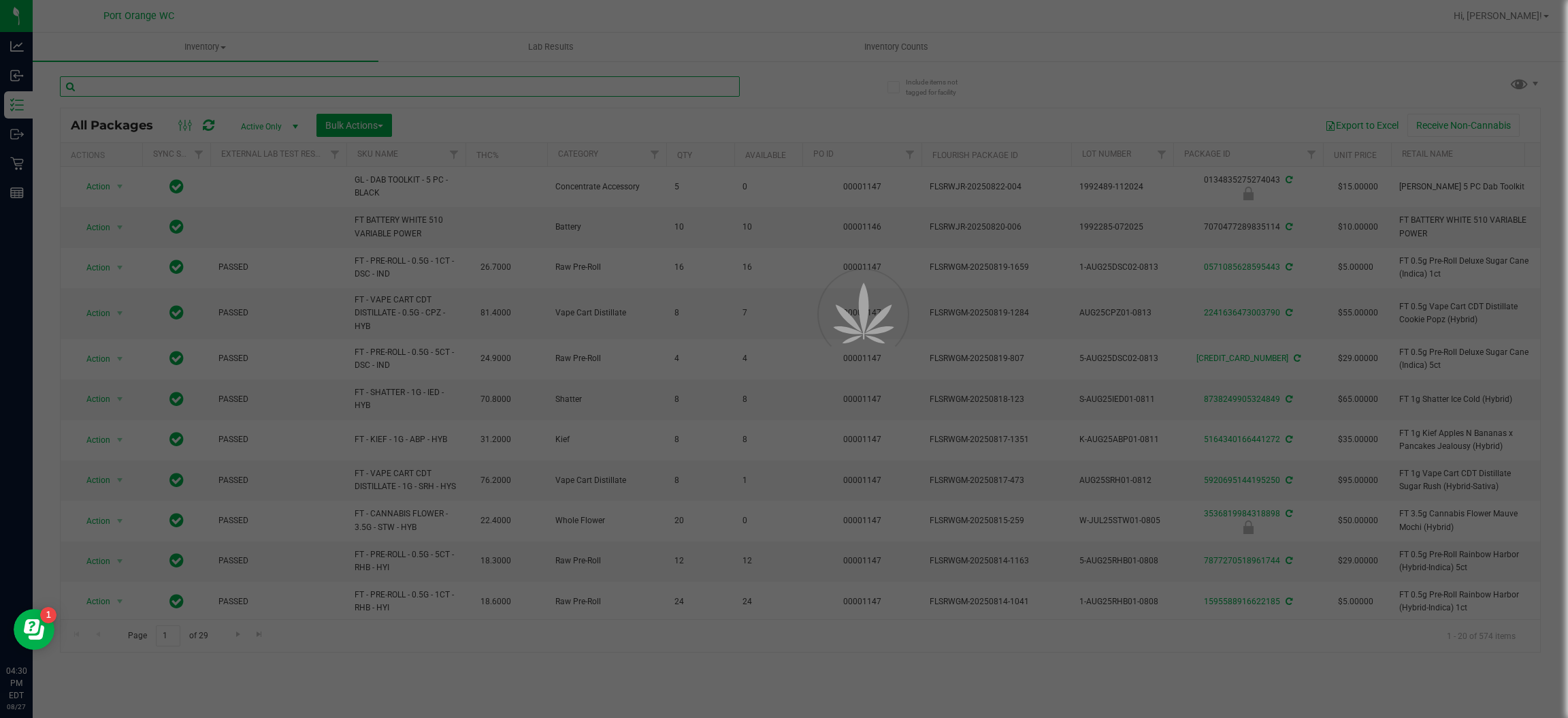
drag, startPoint x: 448, startPoint y: 97, endPoint x: 448, endPoint y: 87, distance: 10.0
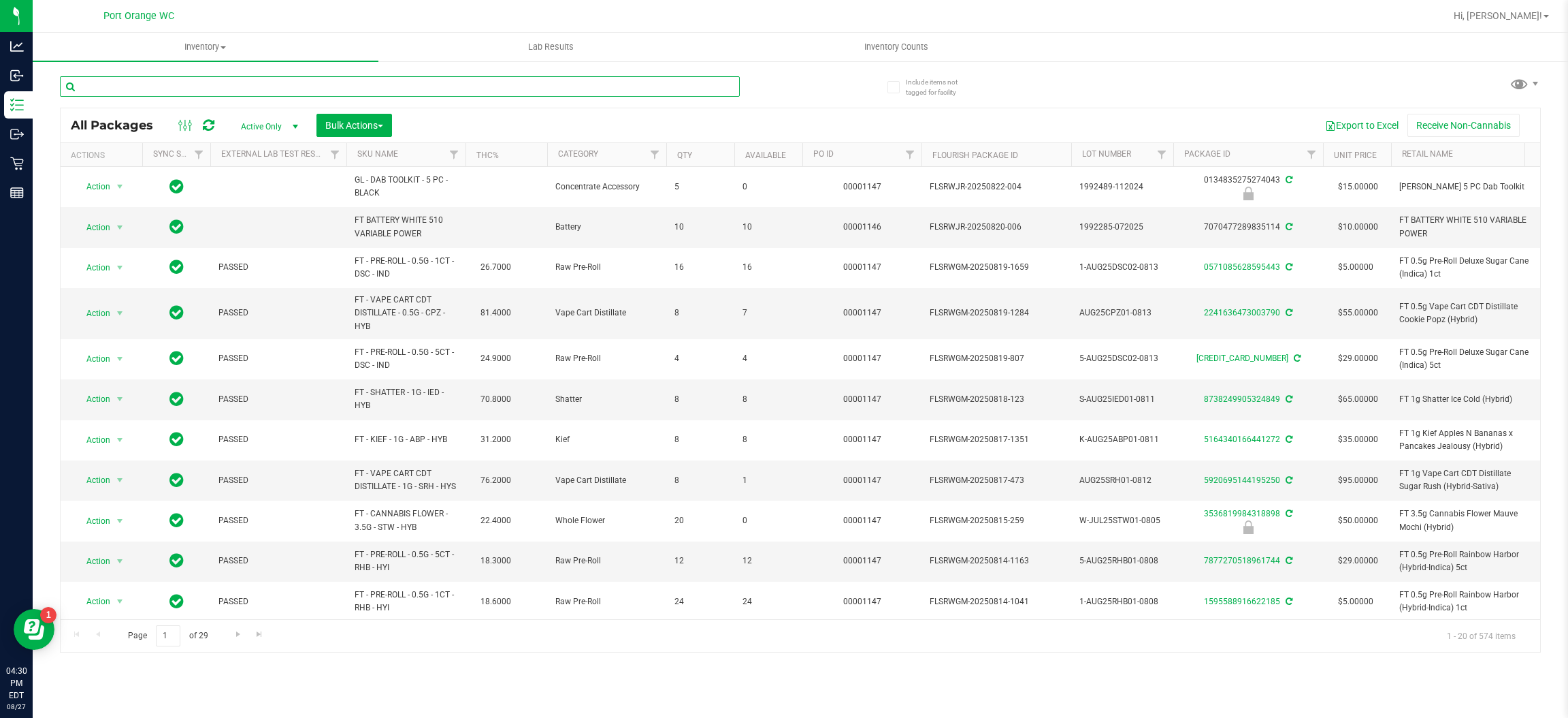
click at [448, 87] on input "text" at bounding box center [400, 86] width 679 height 20
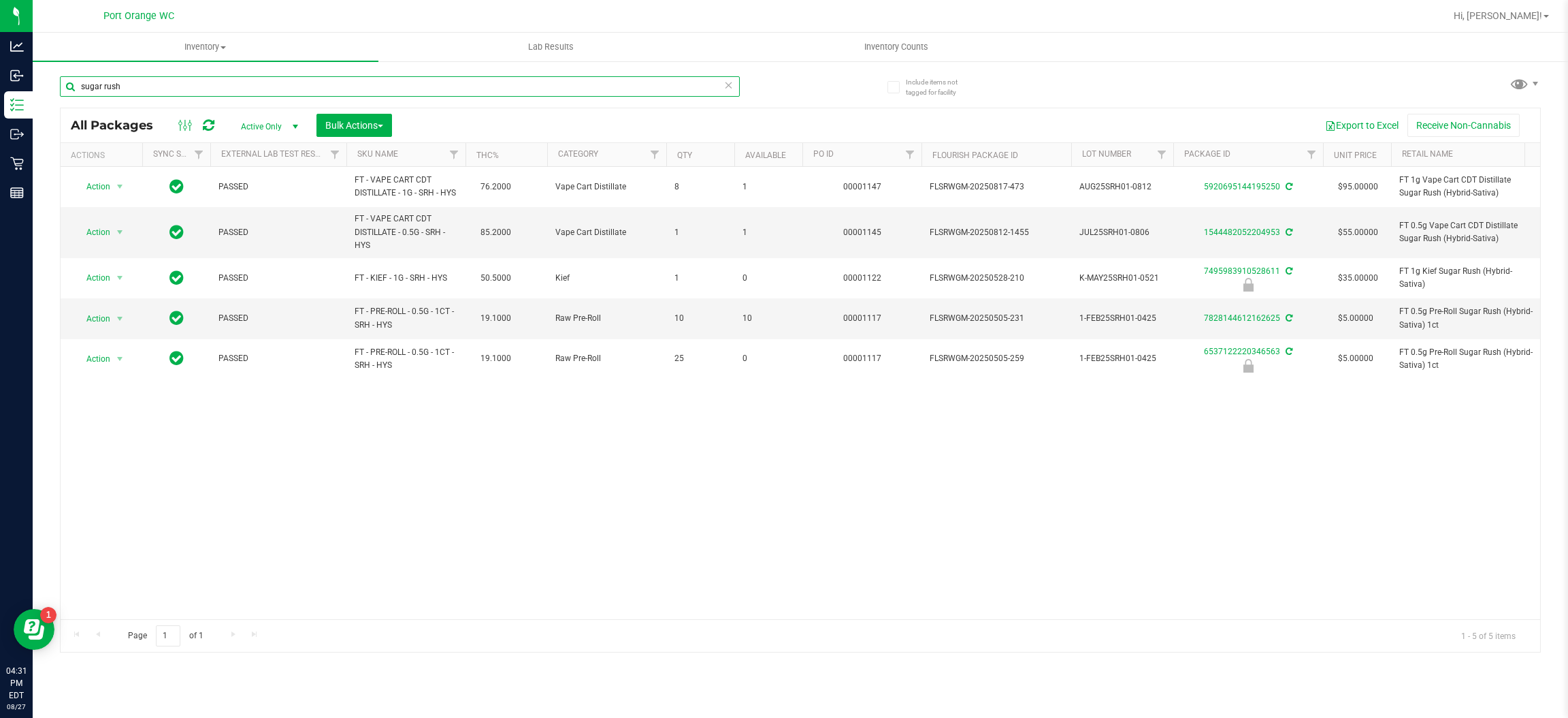
type input "sugar rush"
click at [189, 92] on input "sugar rush" at bounding box center [400, 86] width 679 height 20
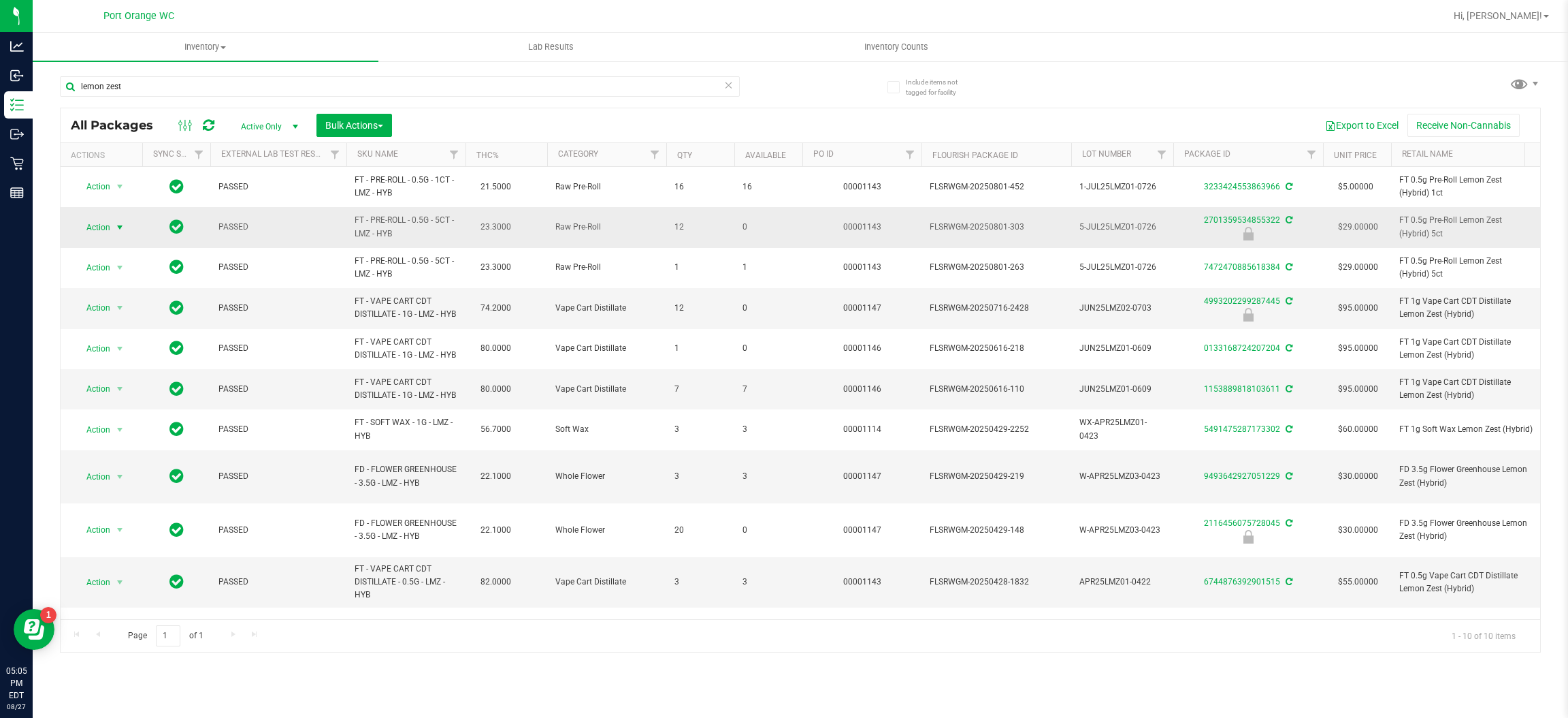
type input "lemon zest"
click at [127, 227] on span "select" at bounding box center [120, 227] width 17 height 19
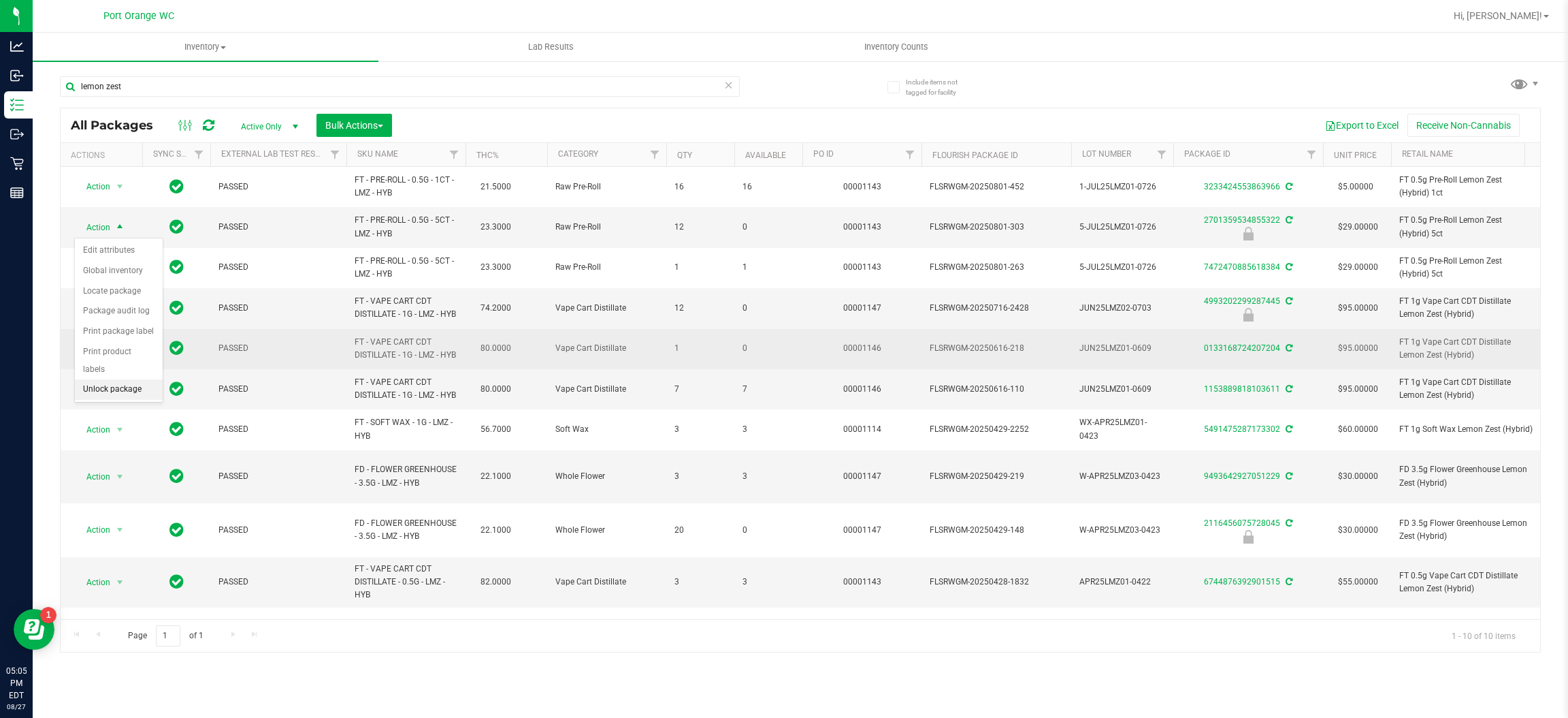
click at [140, 379] on li "Unlock package" at bounding box center [119, 389] width 88 height 20
